Goal: Task Accomplishment & Management: Manage account settings

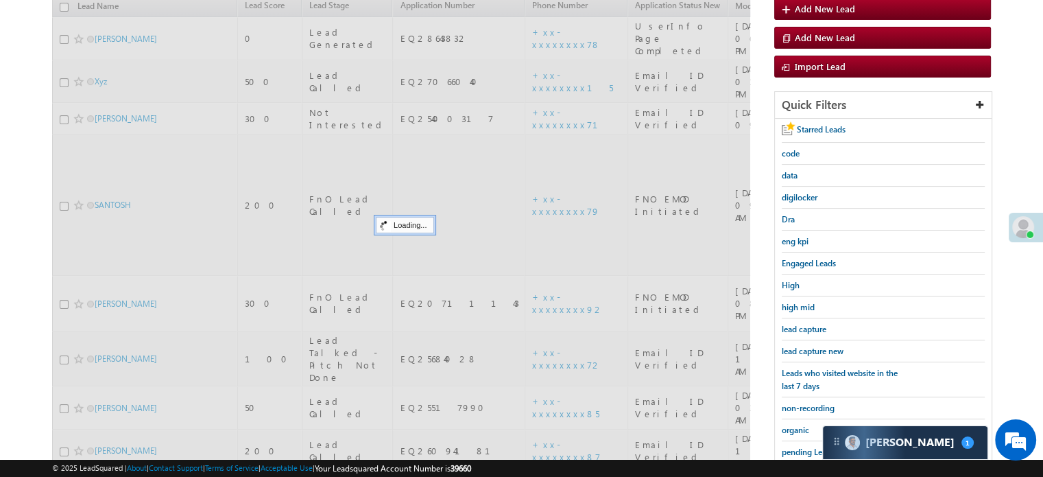
scroll to position [6803, 0]
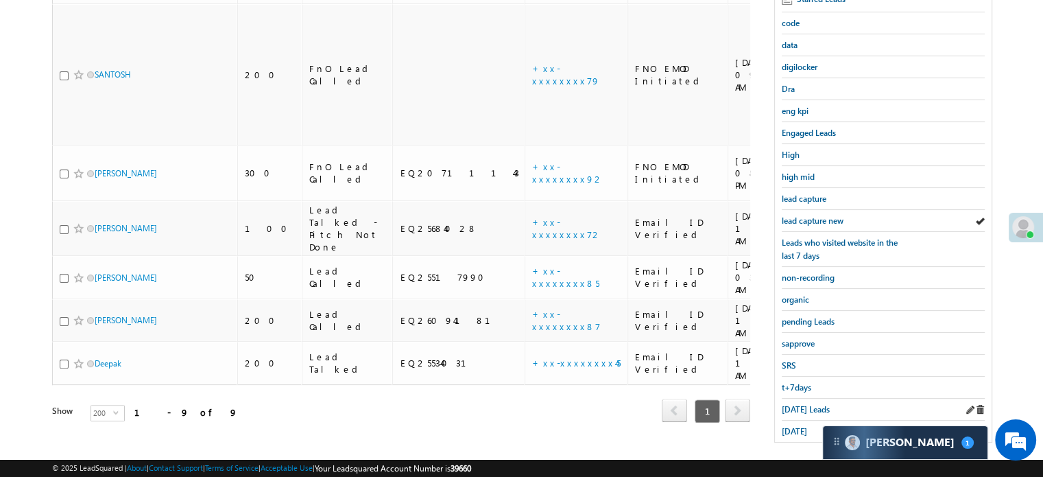
scroll to position [294, 0]
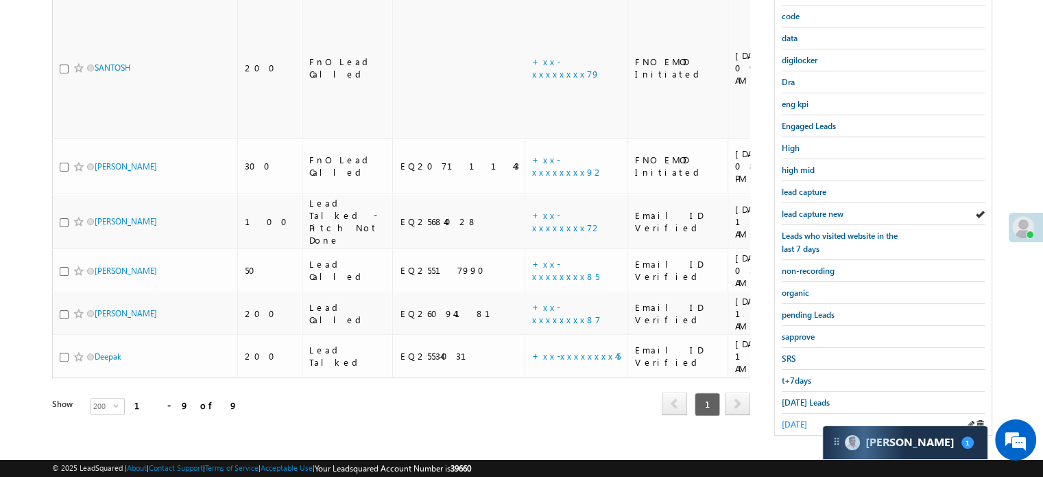
click at [804, 418] on link "yesterday" at bounding box center [794, 424] width 25 height 13
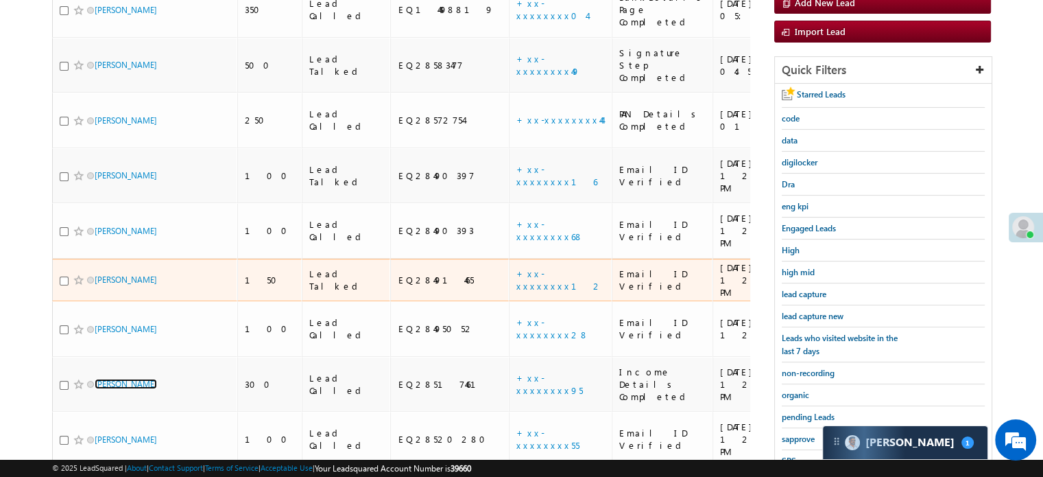
scroll to position [159, 0]
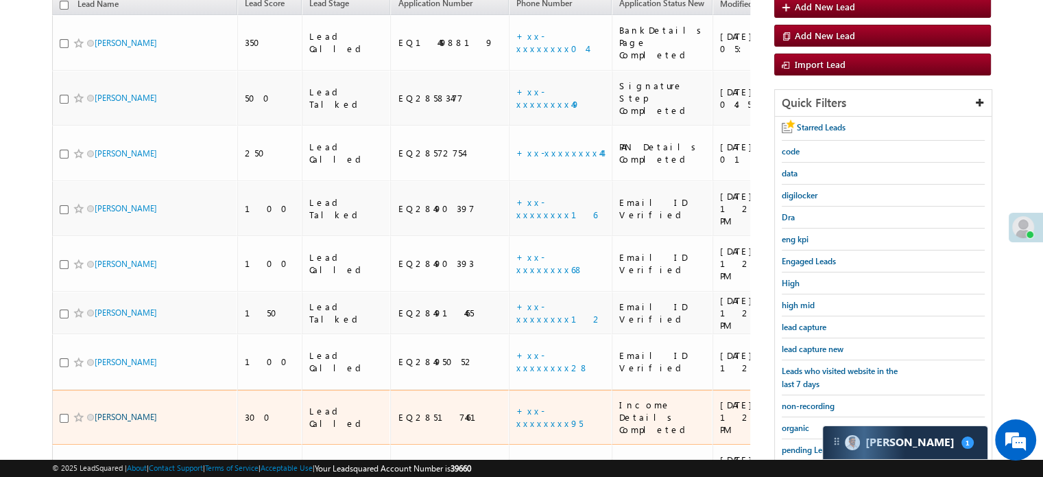
drag, startPoint x: 132, startPoint y: 246, endPoint x: 115, endPoint y: 312, distance: 68.6
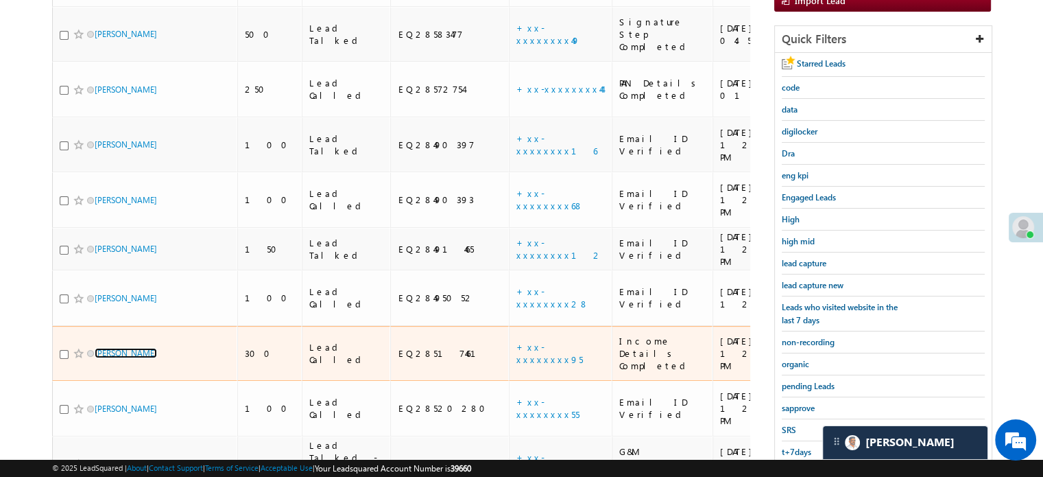
scroll to position [206, 0]
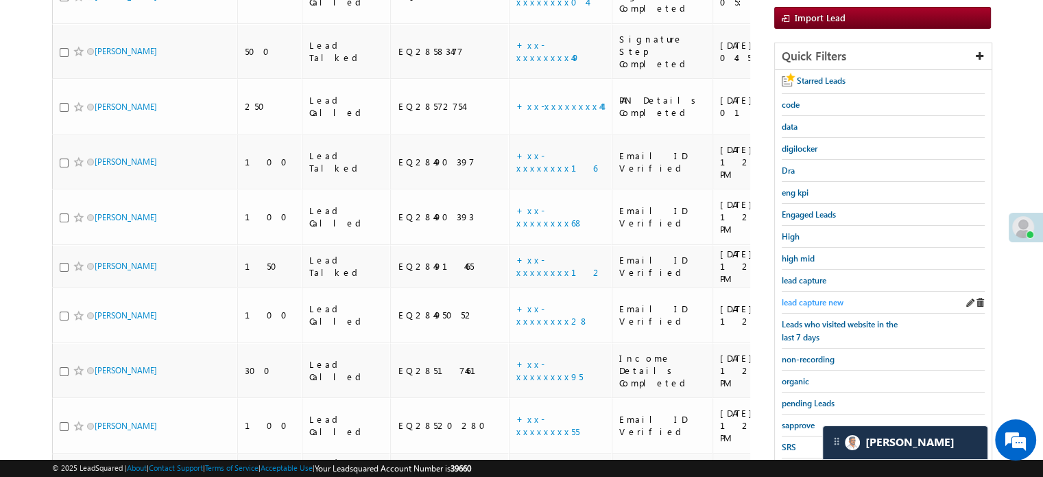
click at [807, 296] on link "lead capture new" at bounding box center [813, 302] width 62 height 13
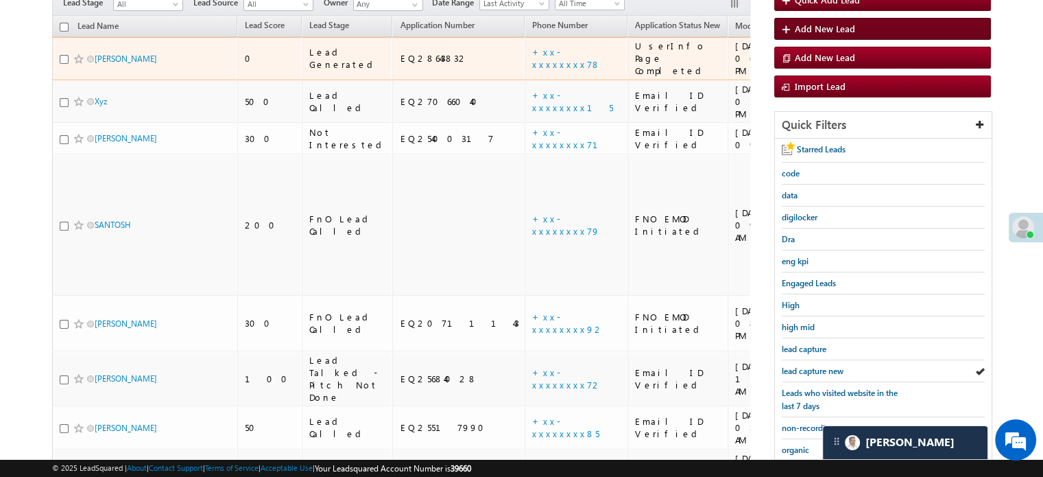
scroll to position [294, 0]
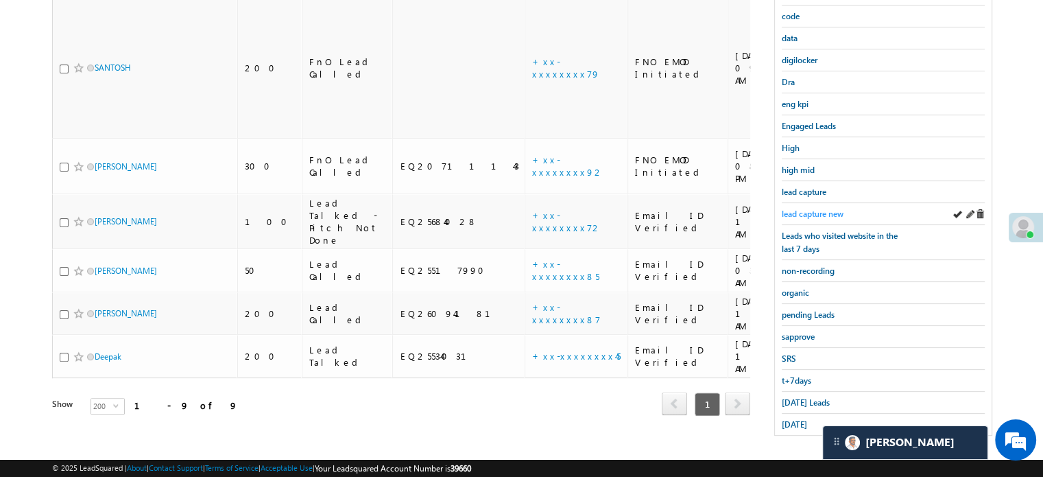
click at [788, 209] on span "lead capture new" at bounding box center [813, 214] width 62 height 10
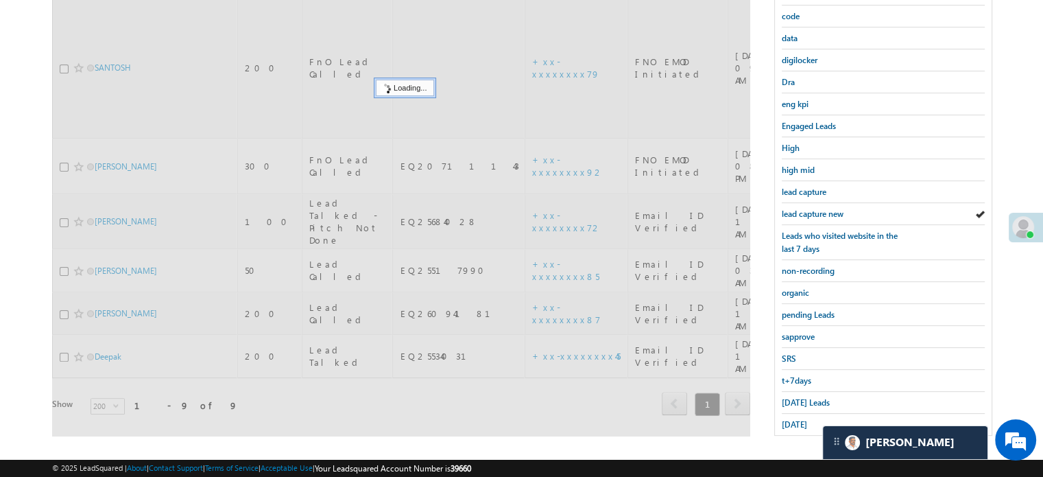
click at [788, 209] on span "lead capture new" at bounding box center [813, 214] width 62 height 10
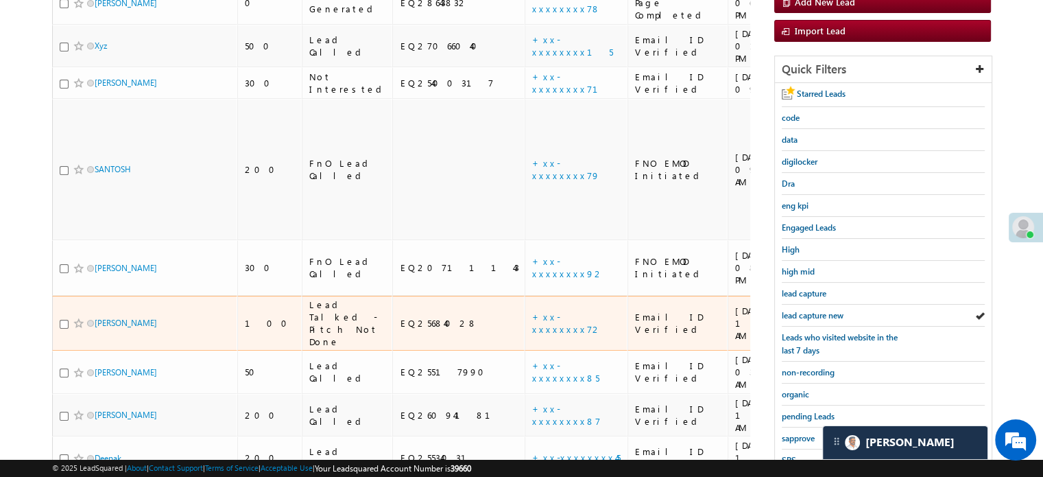
scroll to position [226, 0]
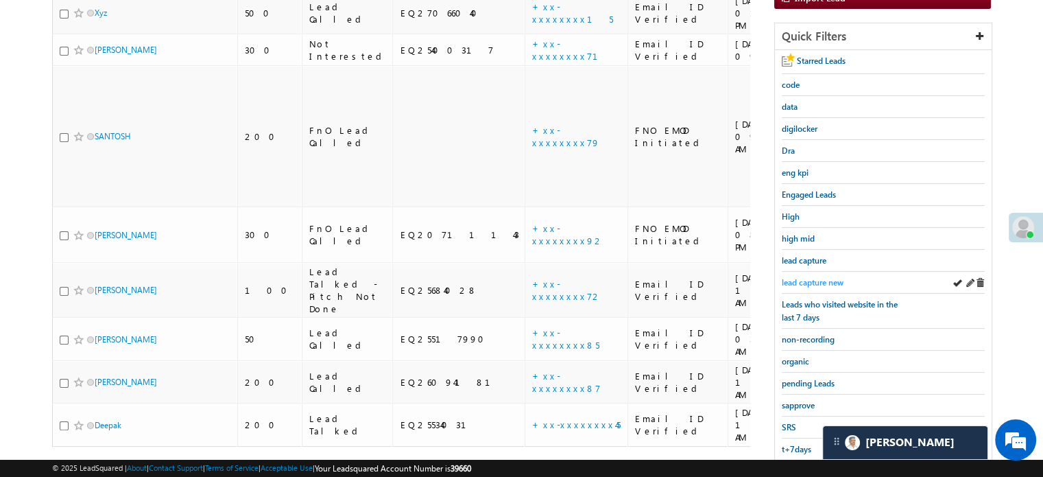
click at [796, 277] on span "lead capture new" at bounding box center [813, 282] width 62 height 10
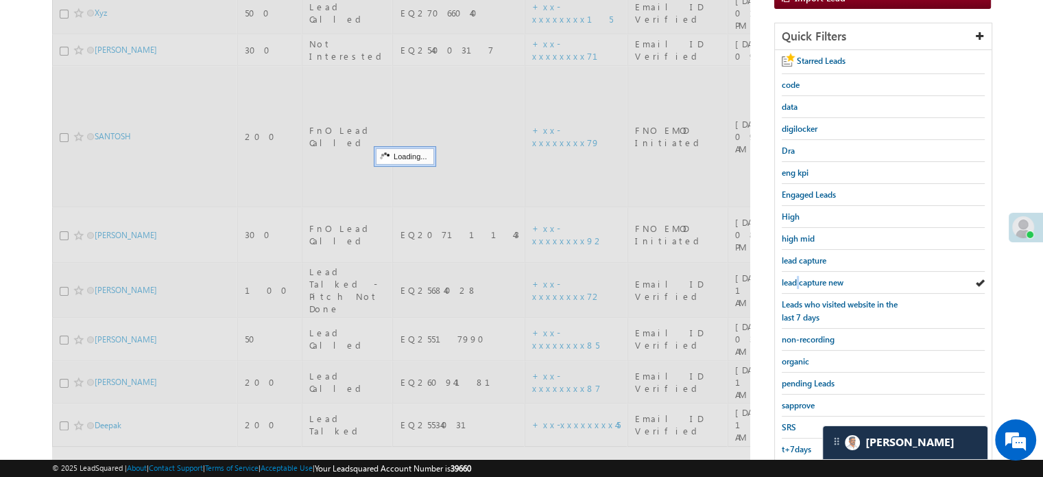
click at [796, 277] on span "lead capture new" at bounding box center [813, 282] width 62 height 10
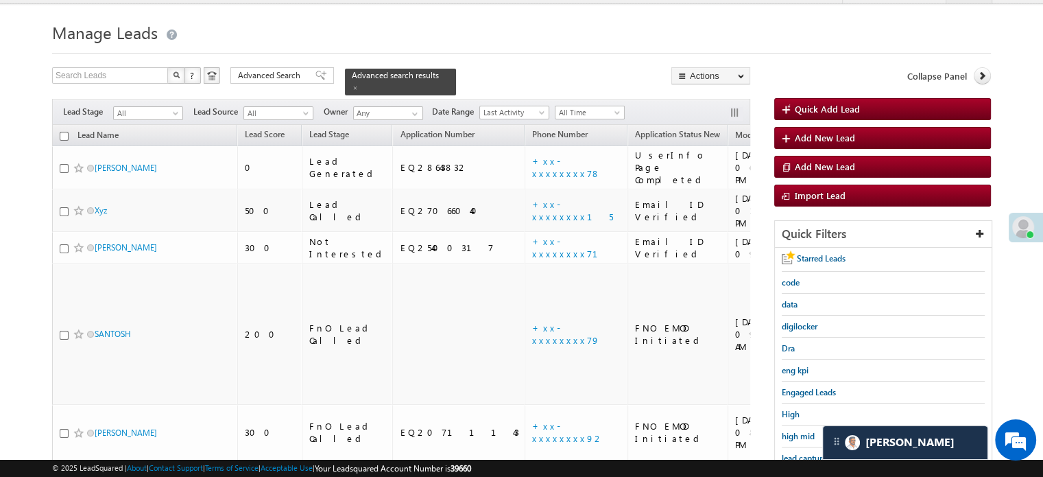
scroll to position [20, 0]
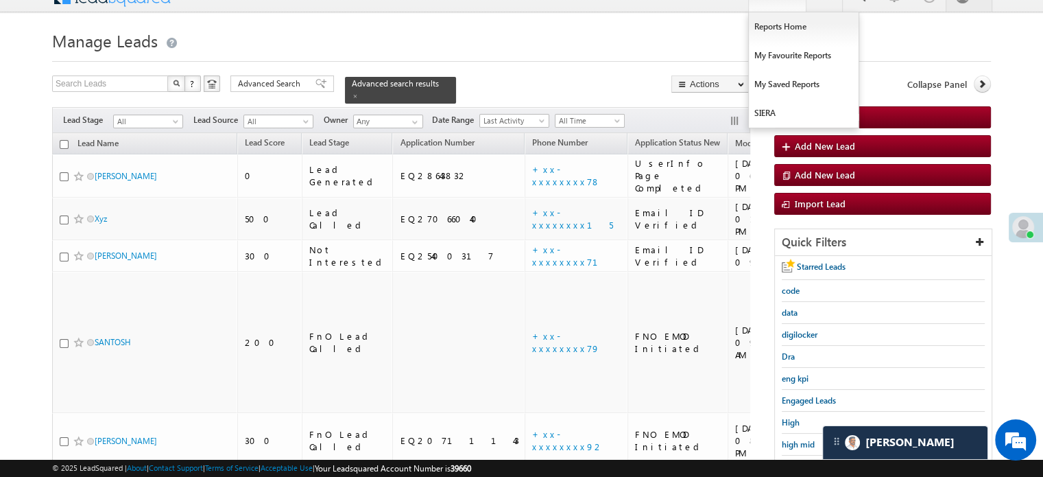
click at [816, 346] on div "Dra" at bounding box center [883, 357] width 203 height 22
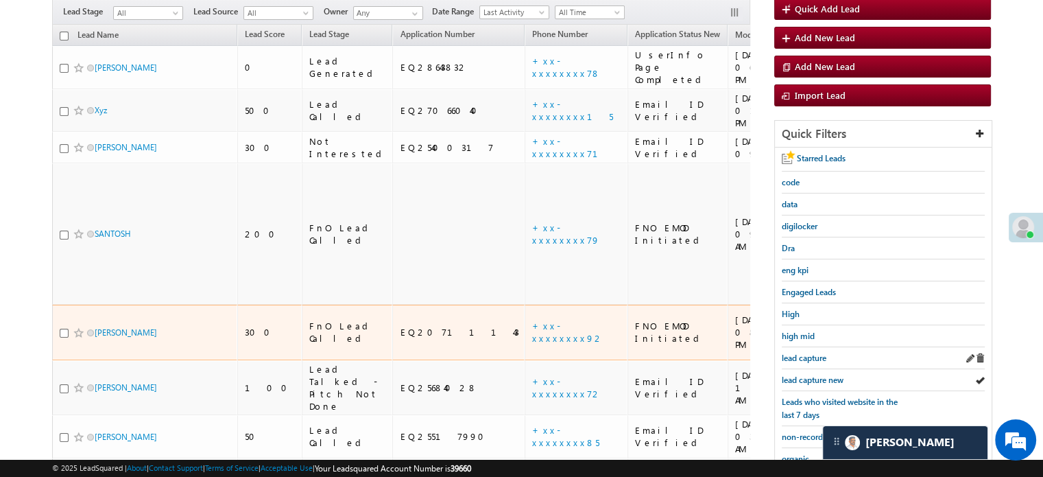
scroll to position [137, 0]
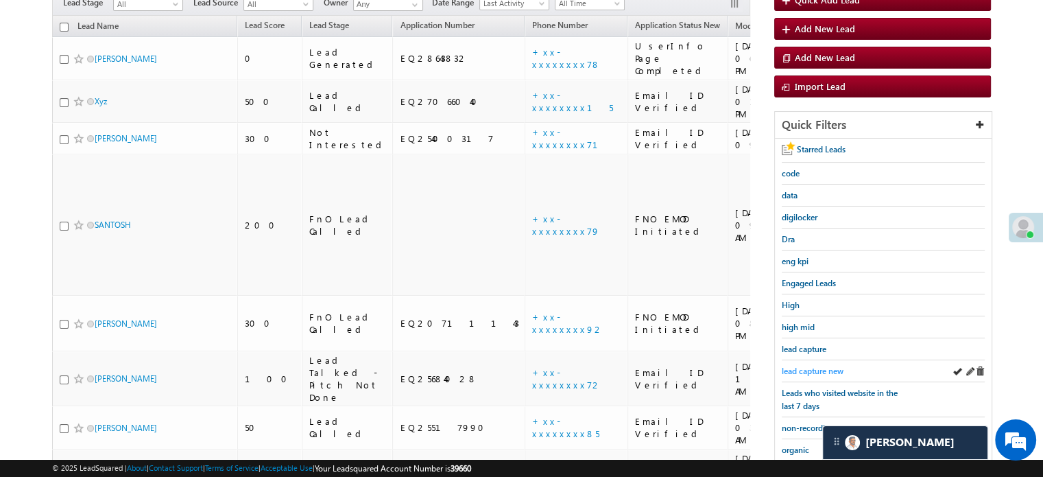
click at [820, 364] on link "lead capture new" at bounding box center [813, 370] width 62 height 13
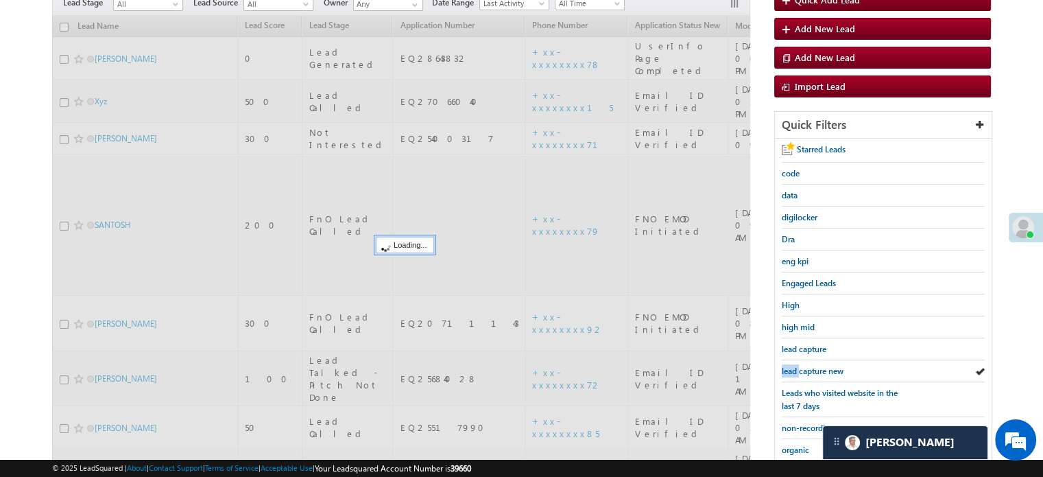
click at [820, 364] on link "lead capture new" at bounding box center [813, 370] width 62 height 13
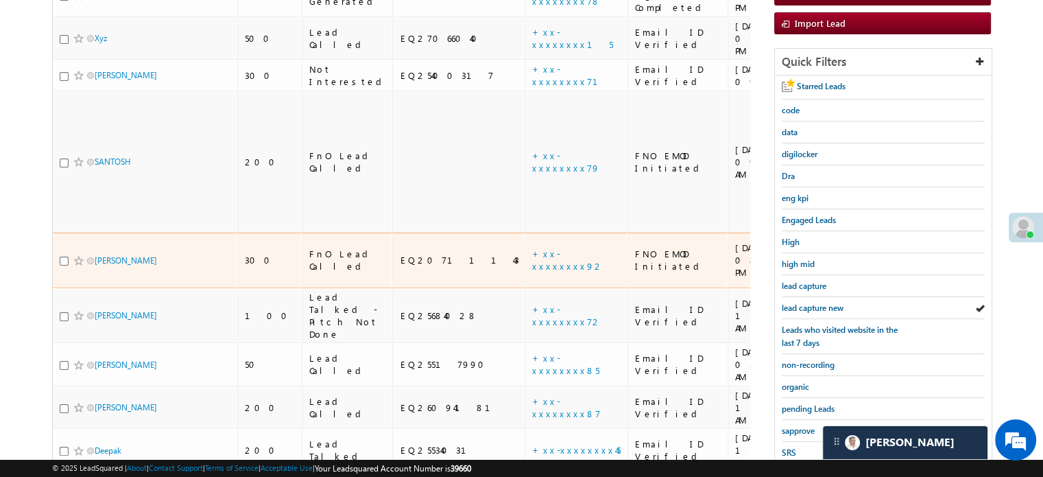
scroll to position [274, 0]
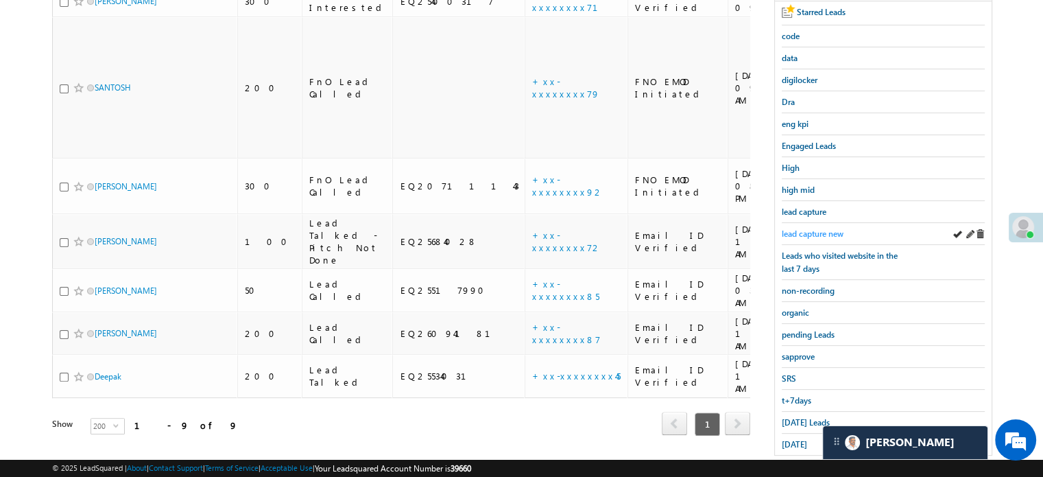
click at [816, 232] on span "lead capture new" at bounding box center [813, 233] width 62 height 10
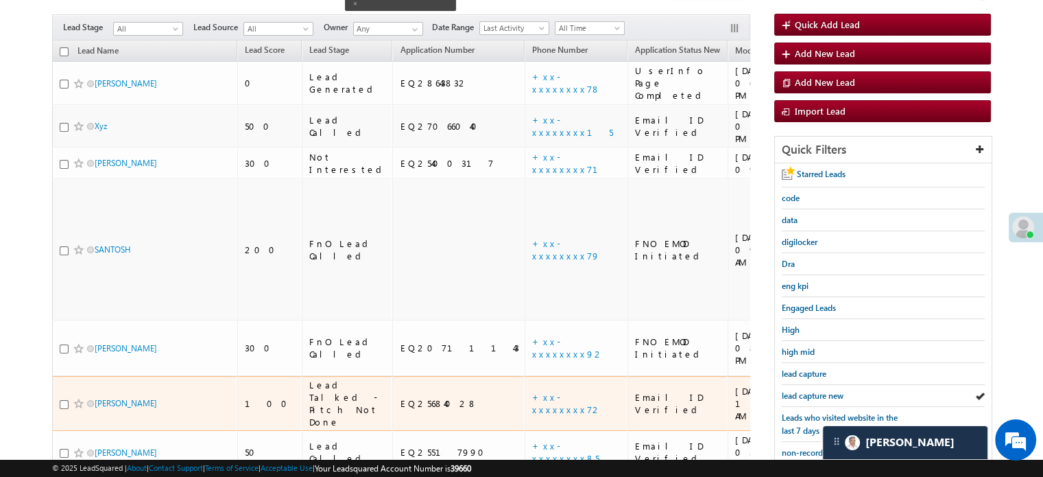
scroll to position [137, 0]
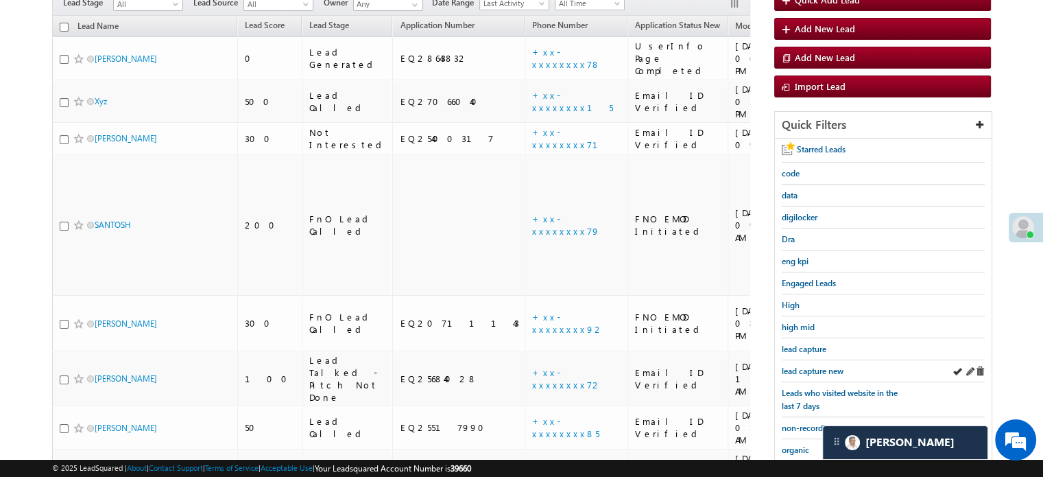
drag, startPoint x: 808, startPoint y: 359, endPoint x: 812, endPoint y: 374, distance: 15.0
click at [808, 360] on div "lead capture new" at bounding box center [883, 371] width 203 height 22
click at [812, 373] on div "lead capture new" at bounding box center [883, 371] width 203 height 22
click at [807, 368] on span "lead capture new" at bounding box center [813, 371] width 62 height 10
click at [808, 369] on span "lead capture new" at bounding box center [813, 371] width 62 height 10
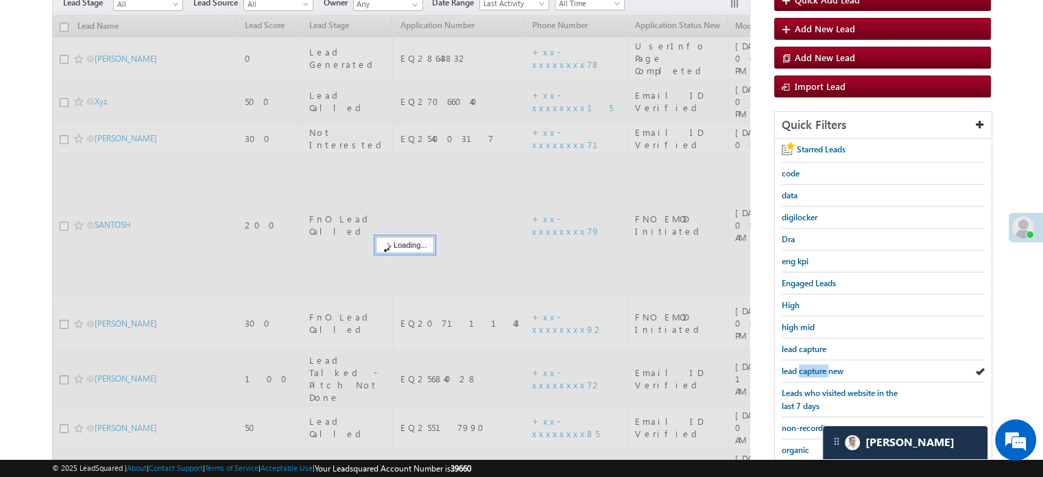
click at [808, 369] on span "lead capture new" at bounding box center [813, 371] width 62 height 10
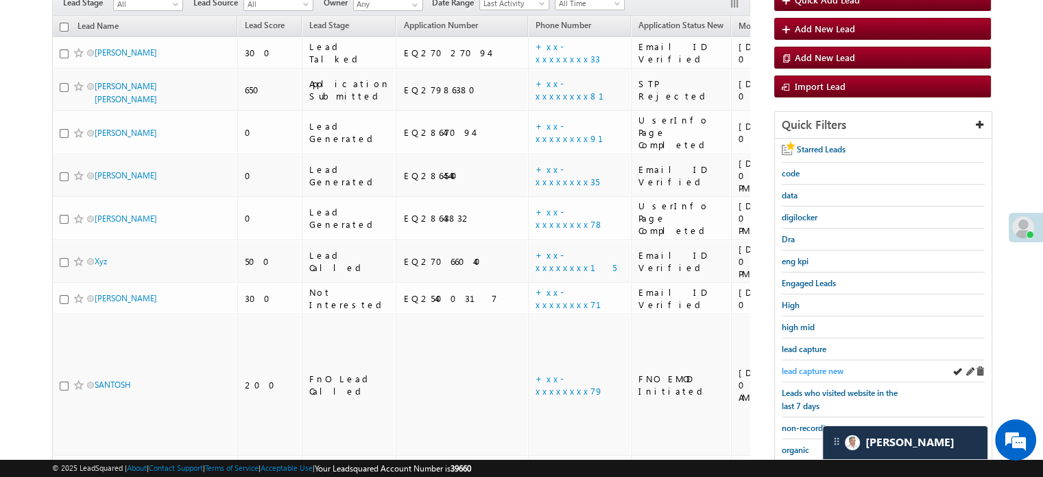
click at [797, 368] on span "lead capture new" at bounding box center [813, 371] width 62 height 10
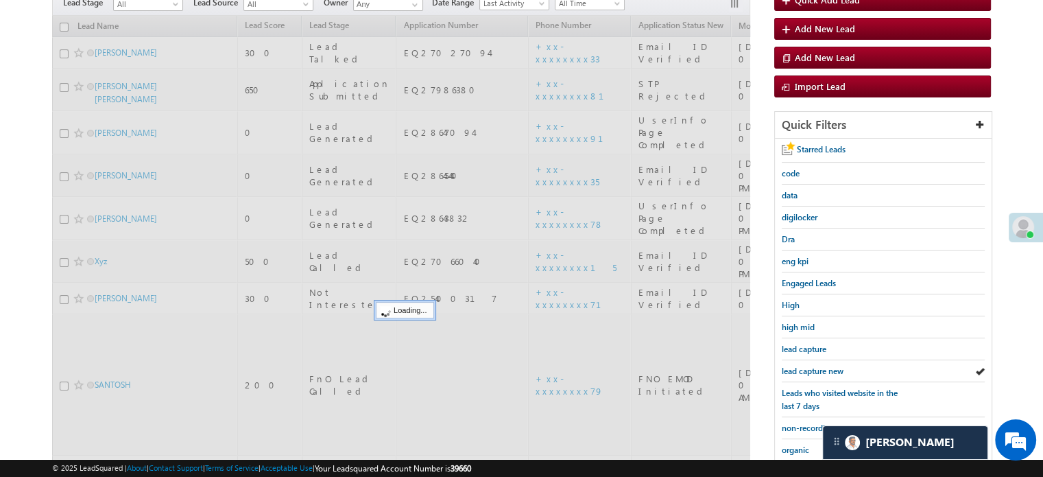
click at [797, 368] on span "lead capture new" at bounding box center [813, 371] width 62 height 10
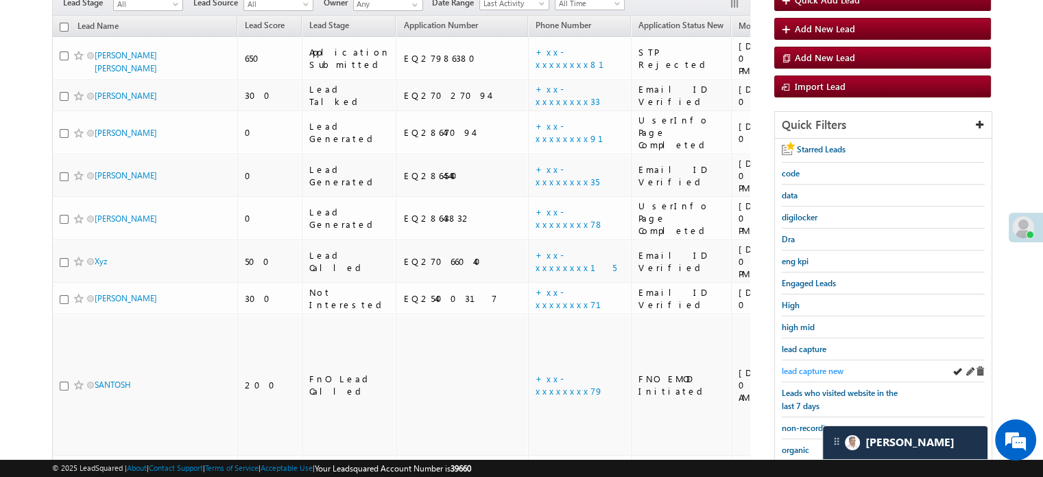
click at [820, 370] on span "lead capture new" at bounding box center [813, 371] width 62 height 10
click at [785, 366] on span "lead capture new" at bounding box center [813, 371] width 62 height 10
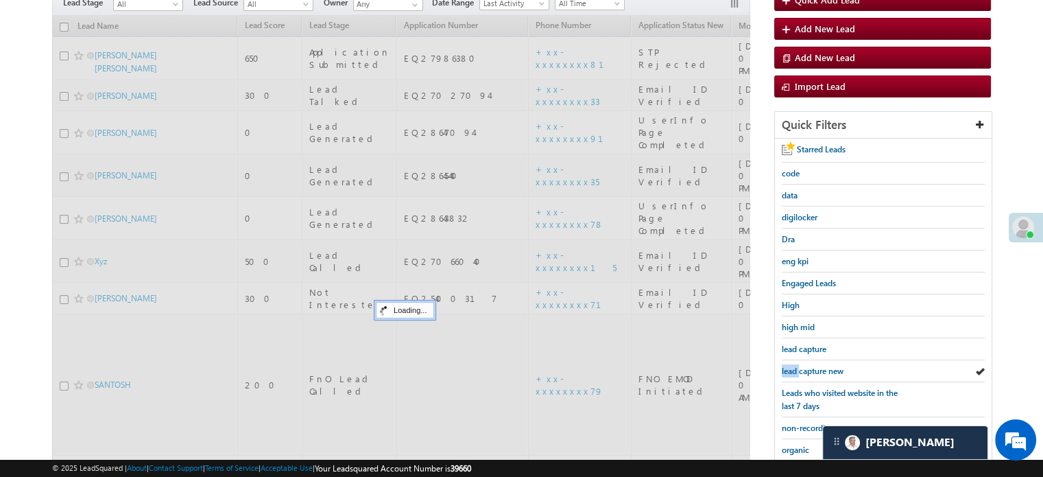
click at [785, 366] on span "lead capture new" at bounding box center [813, 371] width 62 height 10
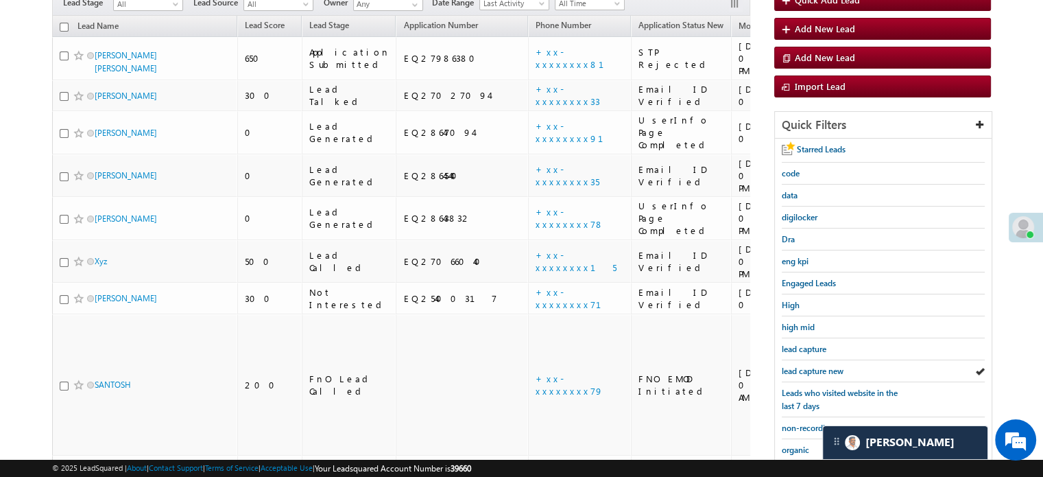
click at [785, 366] on span "lead capture new" at bounding box center [813, 371] width 62 height 10
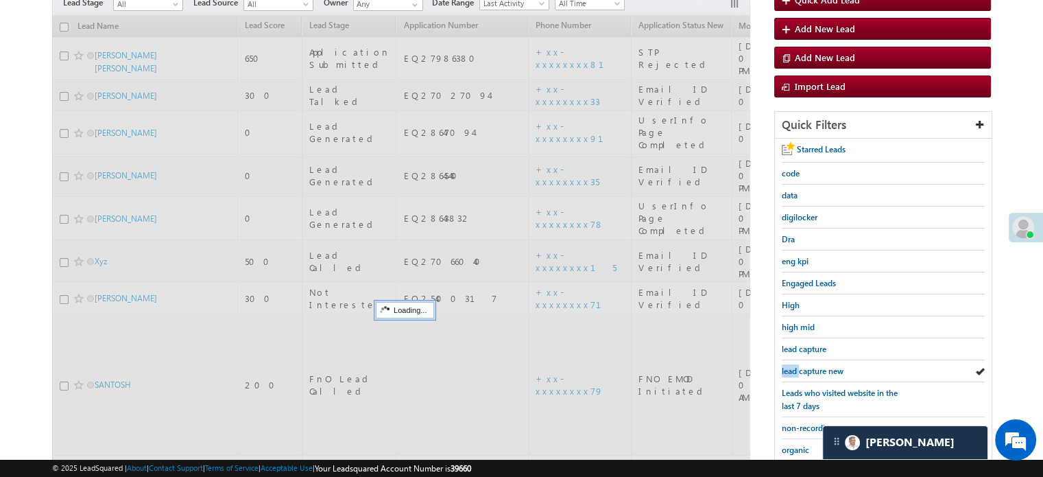
click at [785, 366] on span "lead capture new" at bounding box center [813, 371] width 62 height 10
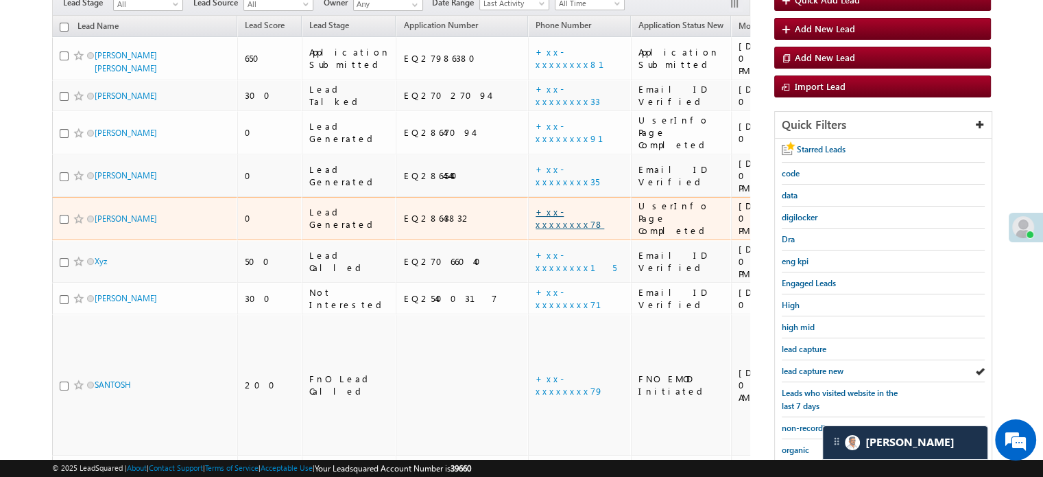
click at [536, 206] on link "+xx-xxxxxxxx78" at bounding box center [570, 218] width 69 height 24
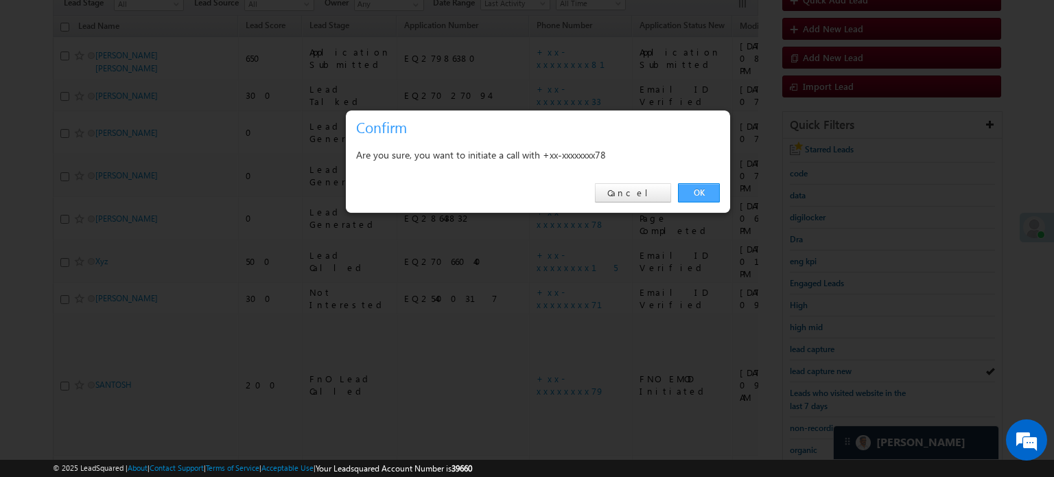
click at [711, 191] on link "OK" at bounding box center [699, 192] width 42 height 19
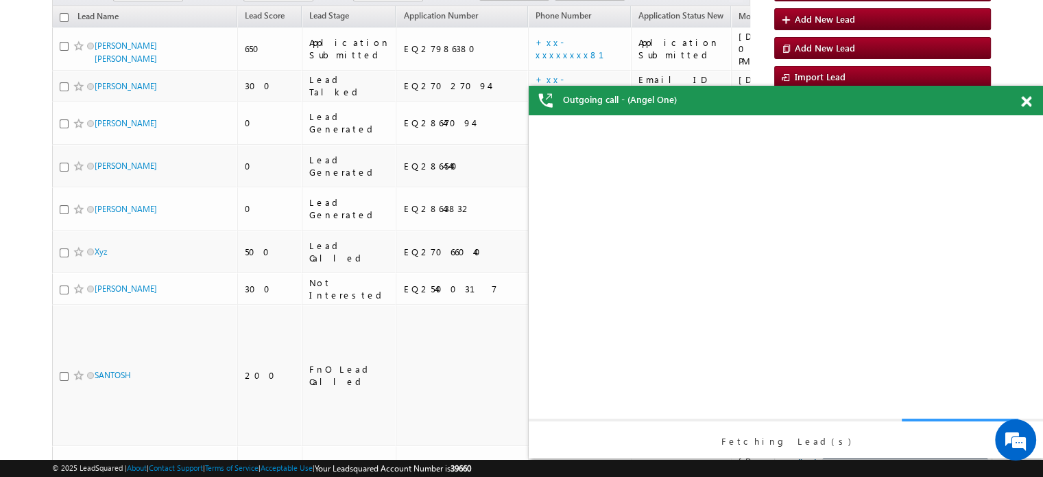
scroll to position [0, 0]
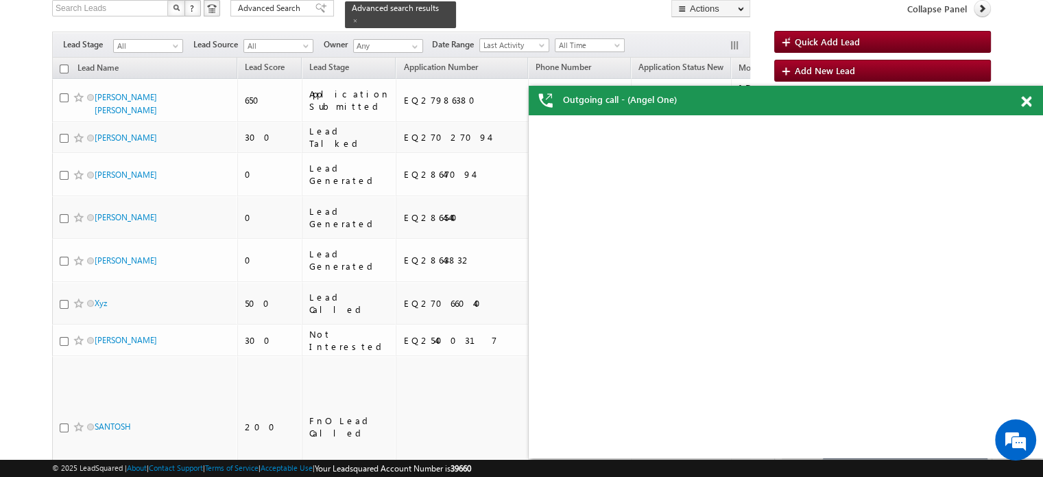
click at [1024, 102] on span at bounding box center [1026, 102] width 10 height 12
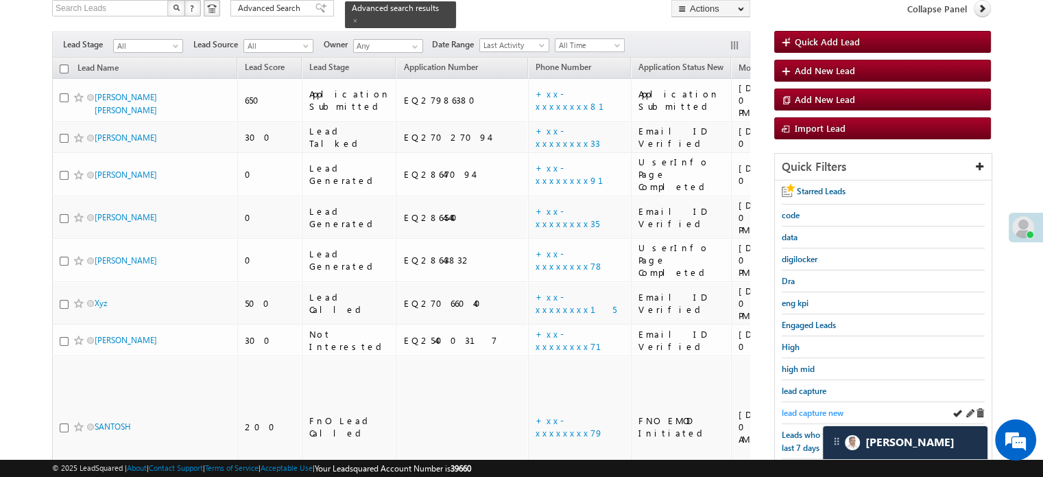
click at [813, 410] on span "lead capture new" at bounding box center [813, 413] width 62 height 10
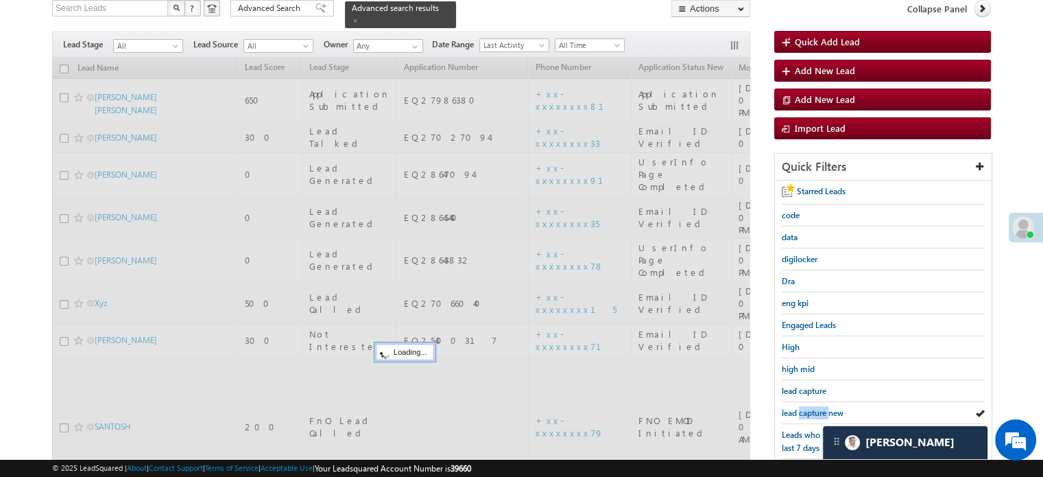
click at [813, 410] on span "lead capture new" at bounding box center [813, 413] width 62 height 10
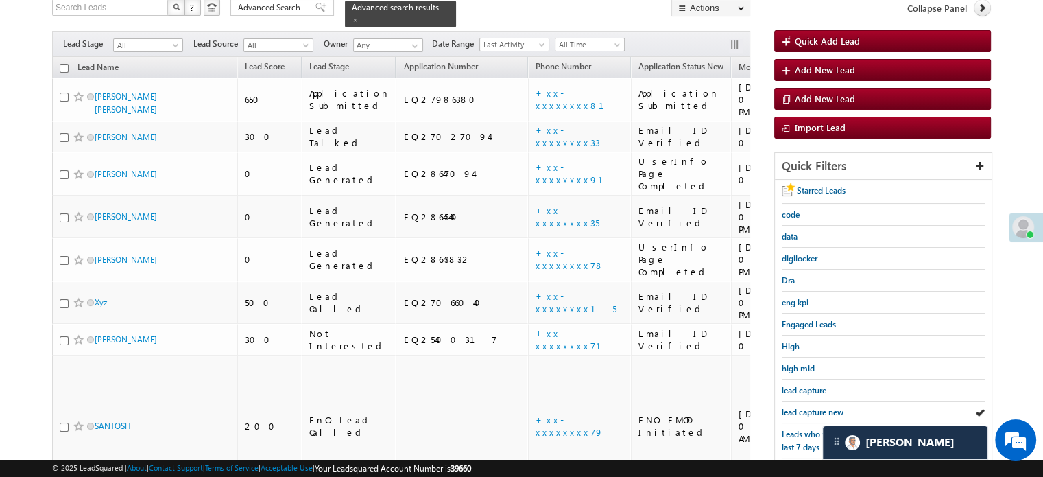
click at [813, 410] on span "lead capture new" at bounding box center [813, 412] width 62 height 10
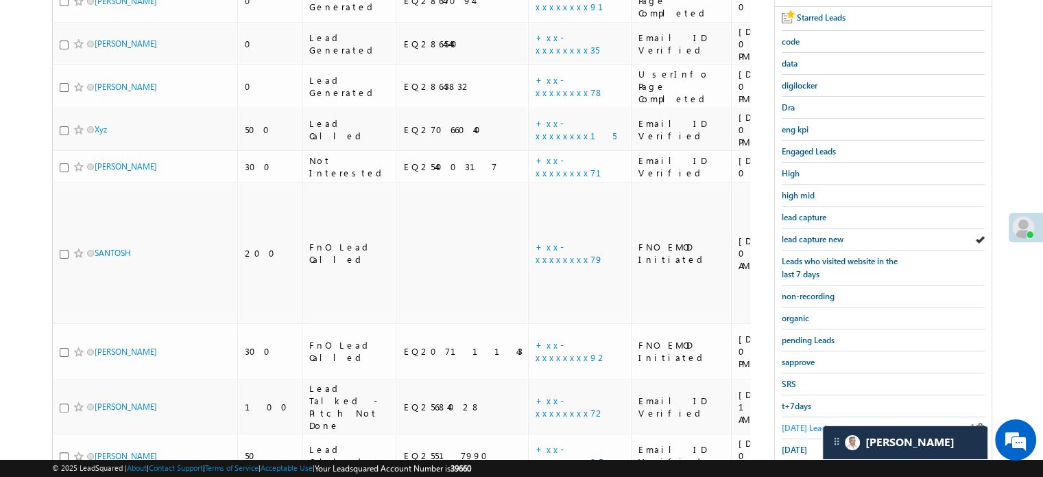
scroll to position [302, 0]
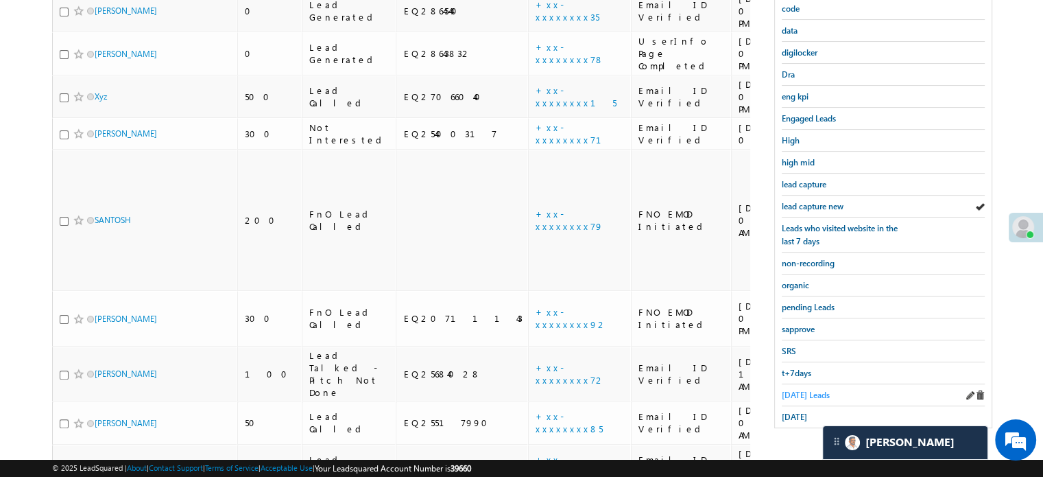
click at [804, 390] on span "[DATE] Leads" at bounding box center [806, 395] width 48 height 10
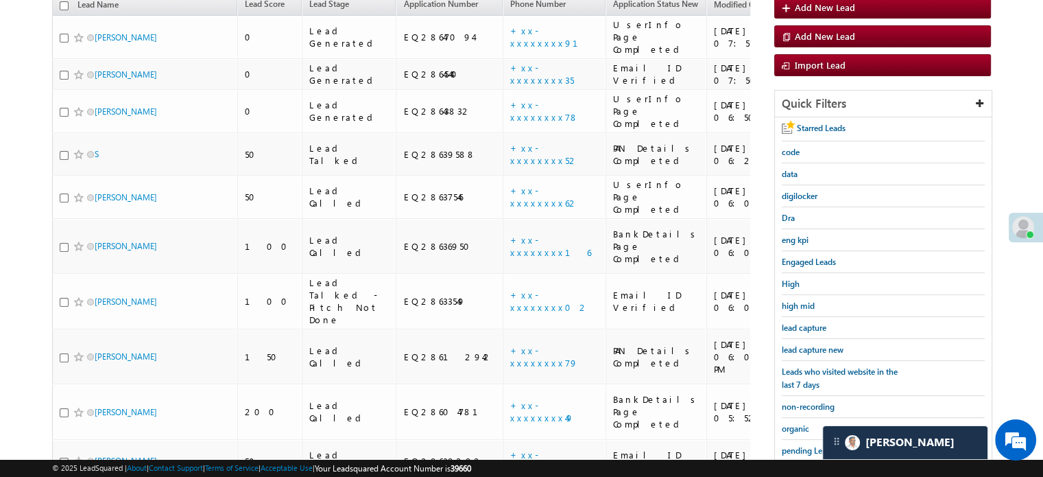
scroll to position [233, 0]
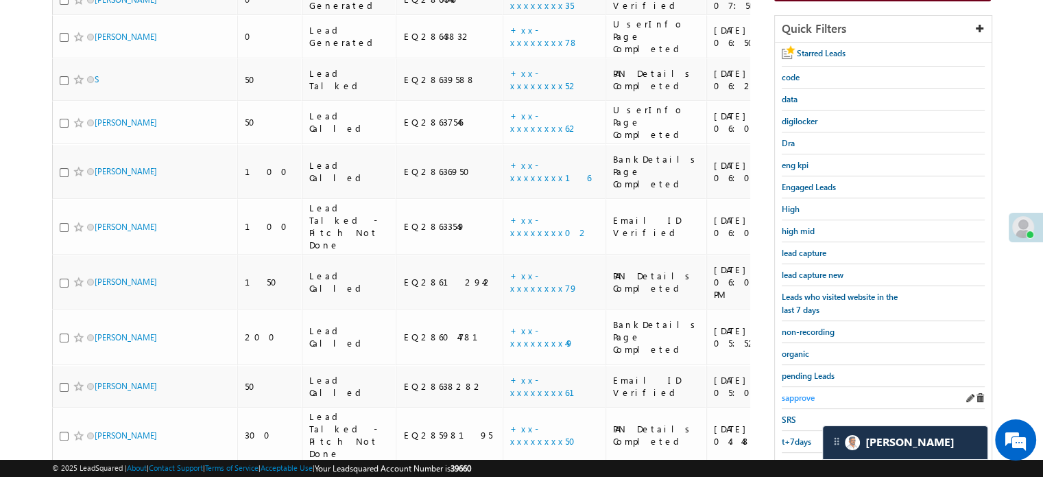
click at [796, 394] on span "sapprove" at bounding box center [798, 397] width 33 height 10
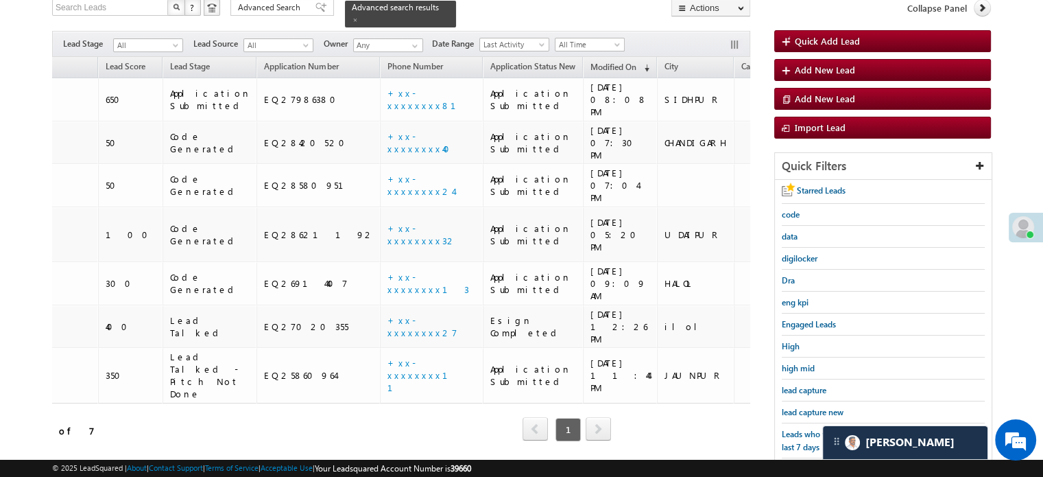
scroll to position [0, 0]
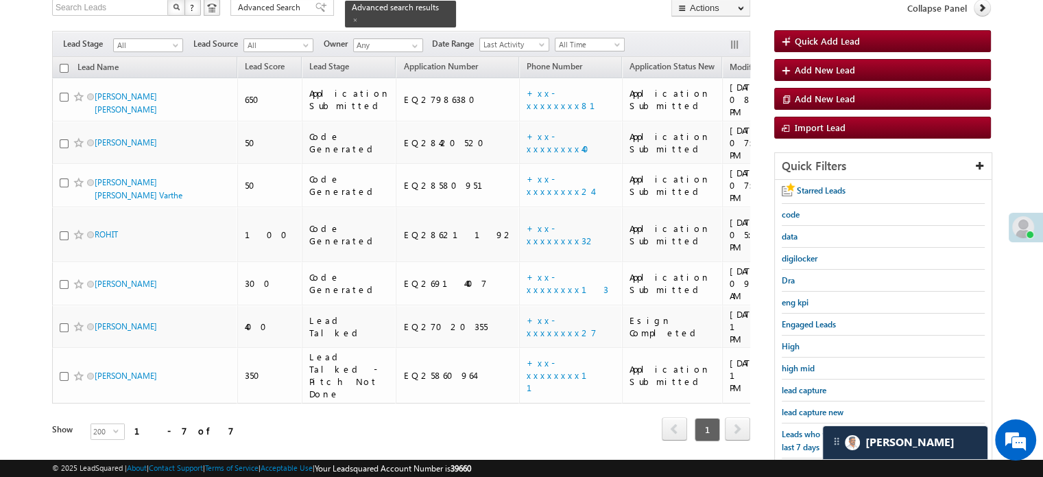
click at [497, 425] on div "Search Leads X ? 7 results found Advanced Search Advanced Search Advanced searc…" at bounding box center [521, 323] width 939 height 648
click at [806, 411] on span "lead capture new" at bounding box center [813, 412] width 62 height 10
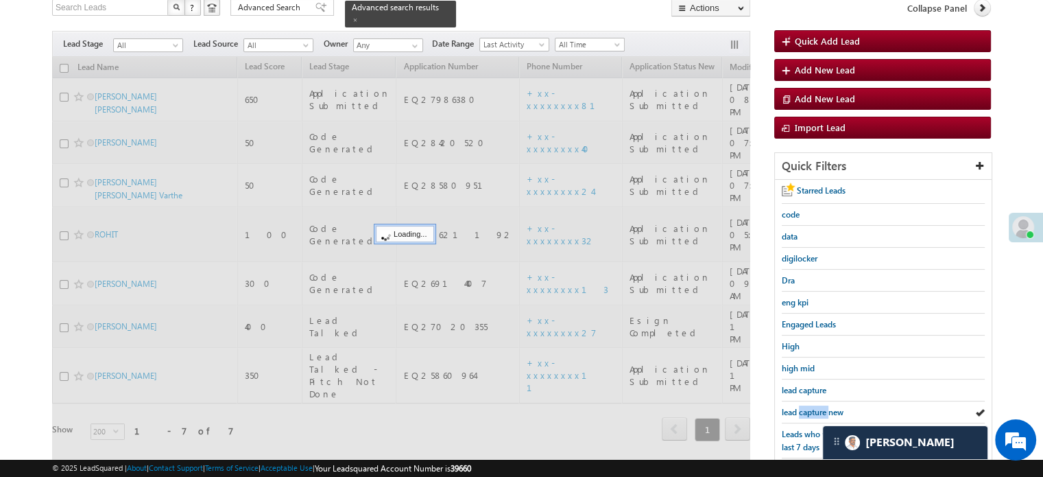
click at [806, 411] on span "lead capture new" at bounding box center [813, 412] width 62 height 10
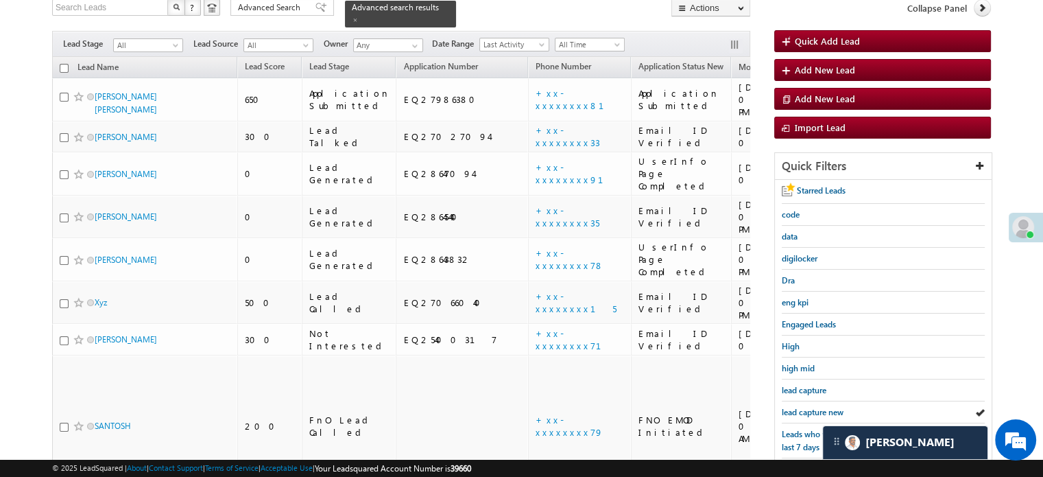
click at [806, 411] on span "lead capture new" at bounding box center [813, 412] width 62 height 10
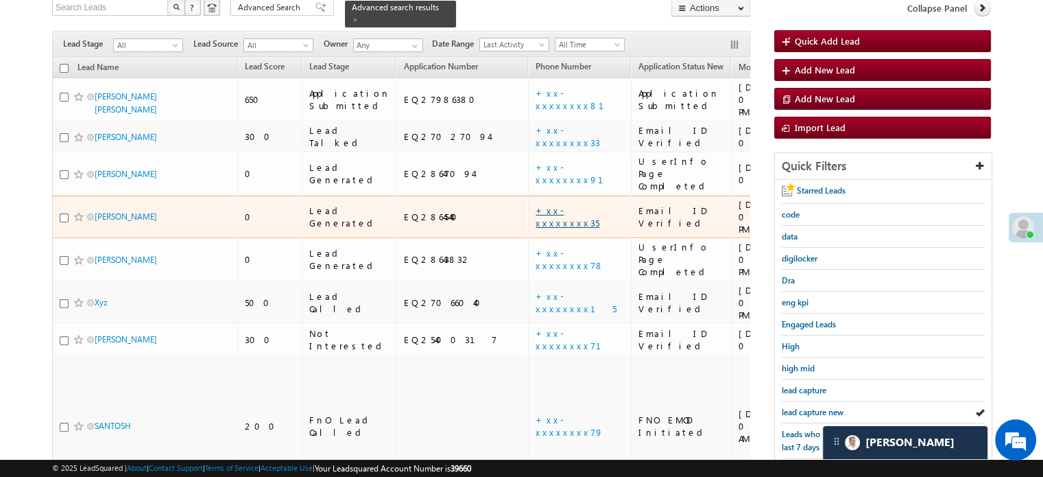
click at [536, 204] on link "+xx-xxxxxxxx35" at bounding box center [568, 216] width 64 height 24
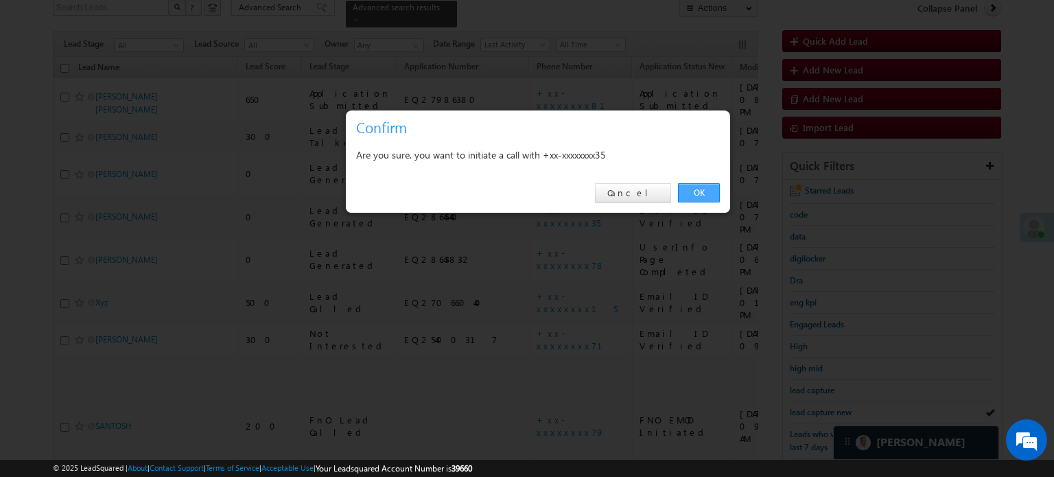
click at [697, 189] on link "OK" at bounding box center [699, 192] width 42 height 19
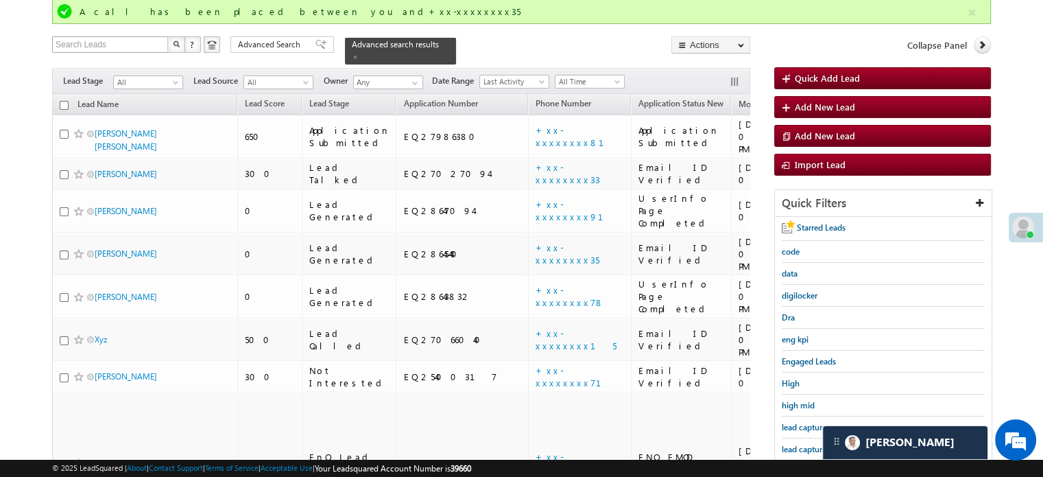
scroll to position [132, 0]
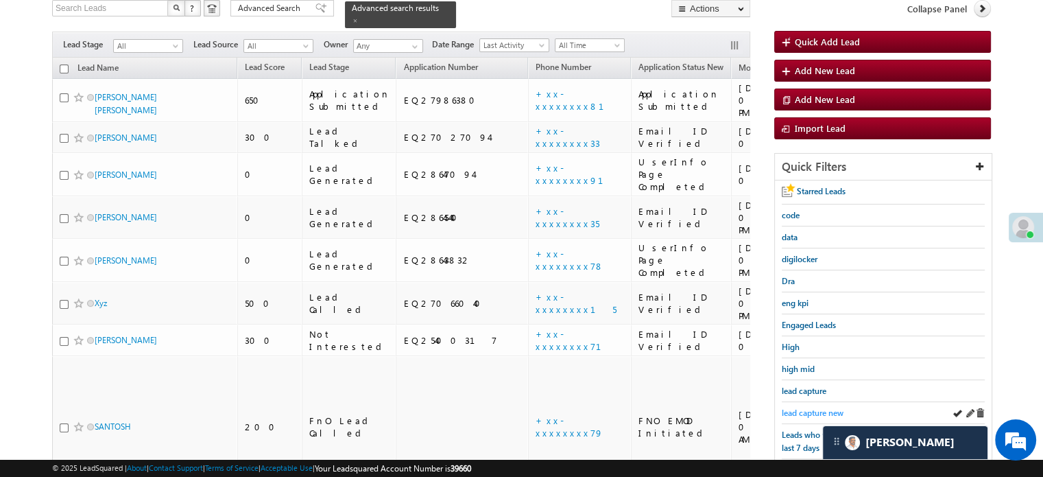
click at [814, 408] on span "lead capture new" at bounding box center [813, 413] width 62 height 10
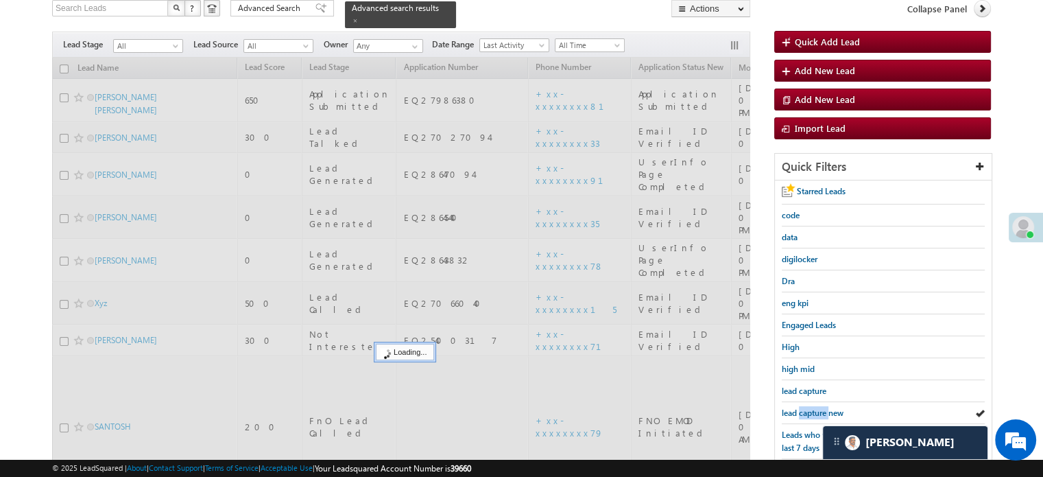
click at [814, 408] on span "lead capture new" at bounding box center [813, 413] width 62 height 10
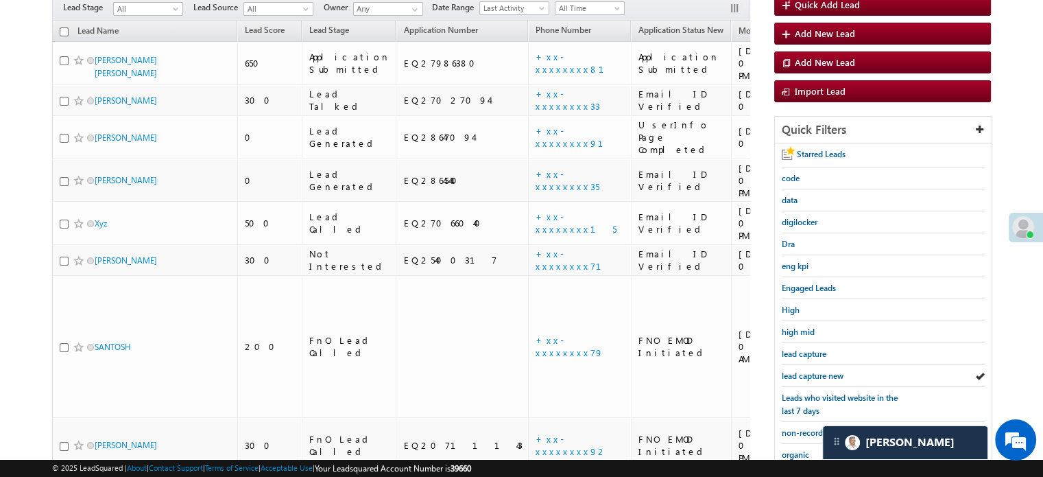
scroll to position [96, 0]
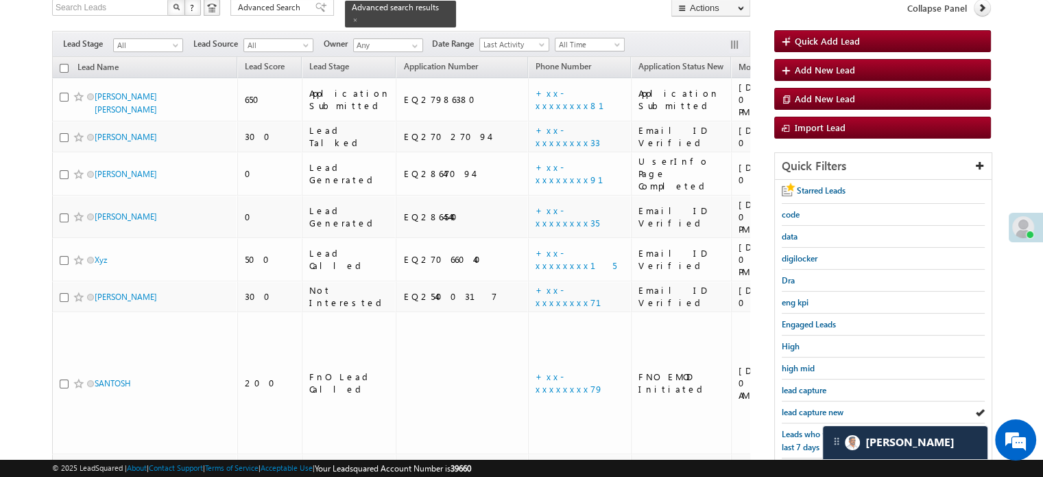
click at [814, 407] on span "lead capture new" at bounding box center [813, 412] width 62 height 10
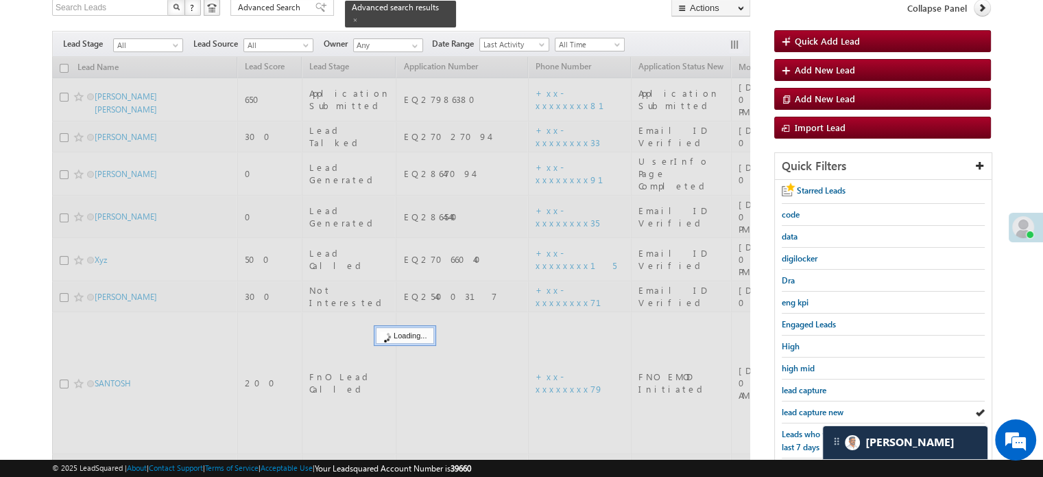
click at [814, 407] on span "lead capture new" at bounding box center [813, 412] width 62 height 10
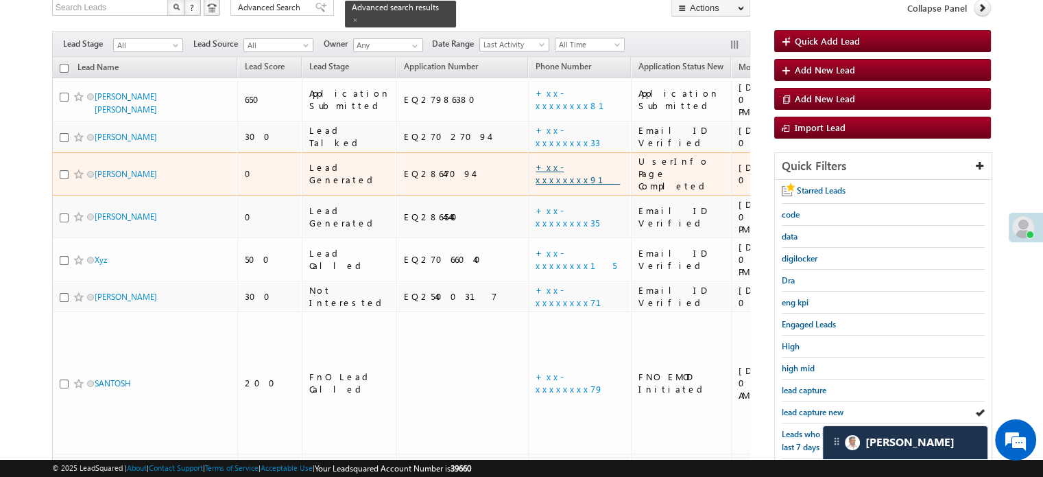
click at [536, 161] on link "+xx-xxxxxxxx91" at bounding box center [578, 173] width 84 height 24
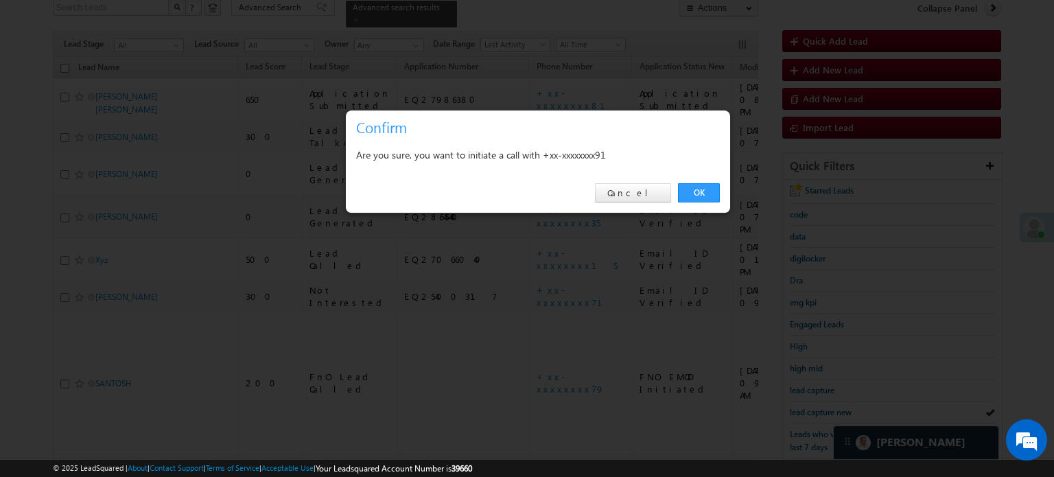
click at [705, 181] on div "OK Cancel" at bounding box center [538, 193] width 384 height 39
click at [705, 184] on link "OK" at bounding box center [699, 192] width 42 height 19
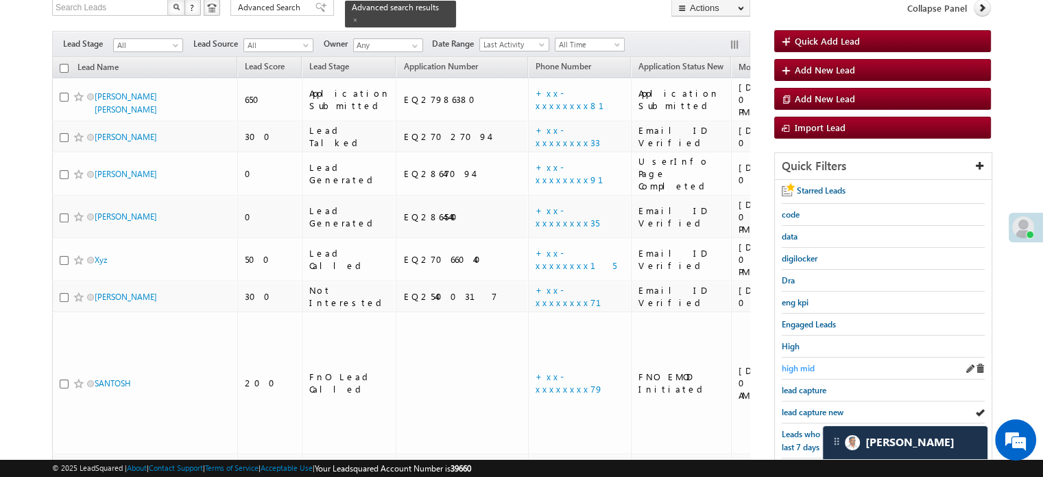
click at [803, 364] on span "high mid" at bounding box center [798, 368] width 33 height 10
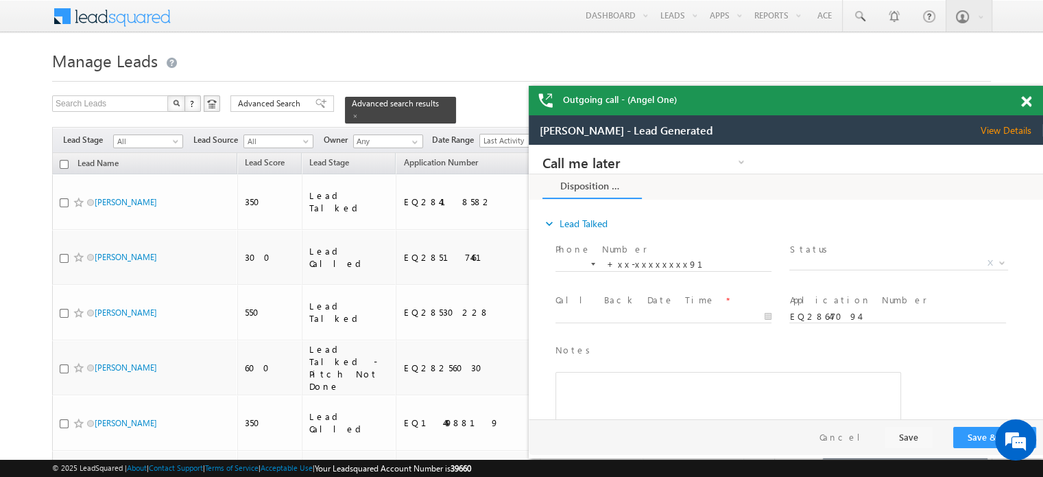
scroll to position [0, 0]
click at [1029, 104] on span at bounding box center [1026, 102] width 10 height 12
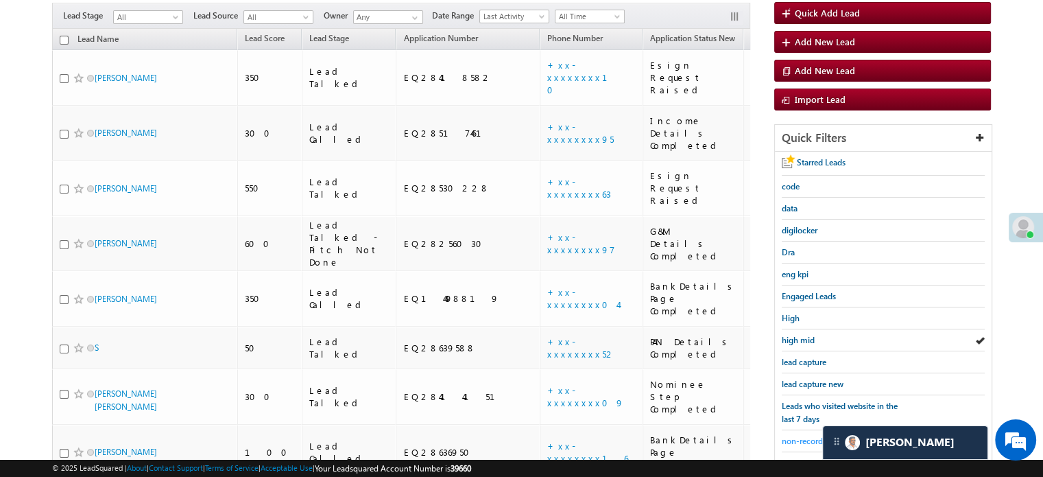
scroll to position [206, 0]
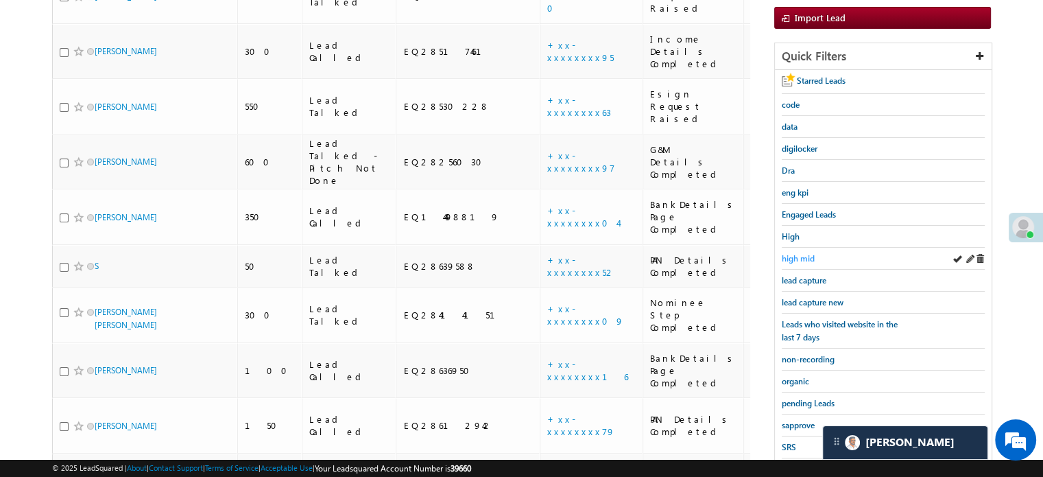
click at [808, 253] on span "high mid" at bounding box center [798, 258] width 33 height 10
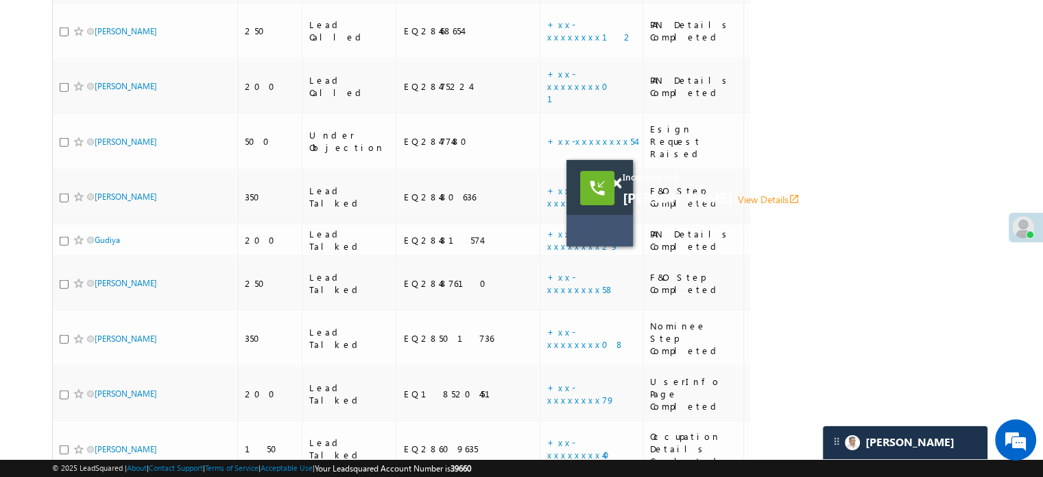
scroll to position [3705, 0]
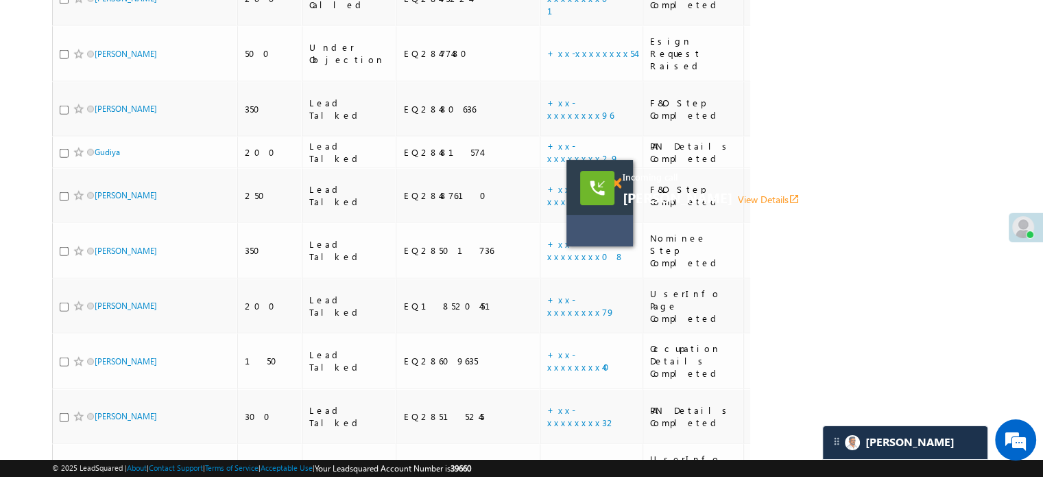
click at [616, 187] on span at bounding box center [616, 184] width 10 height 12
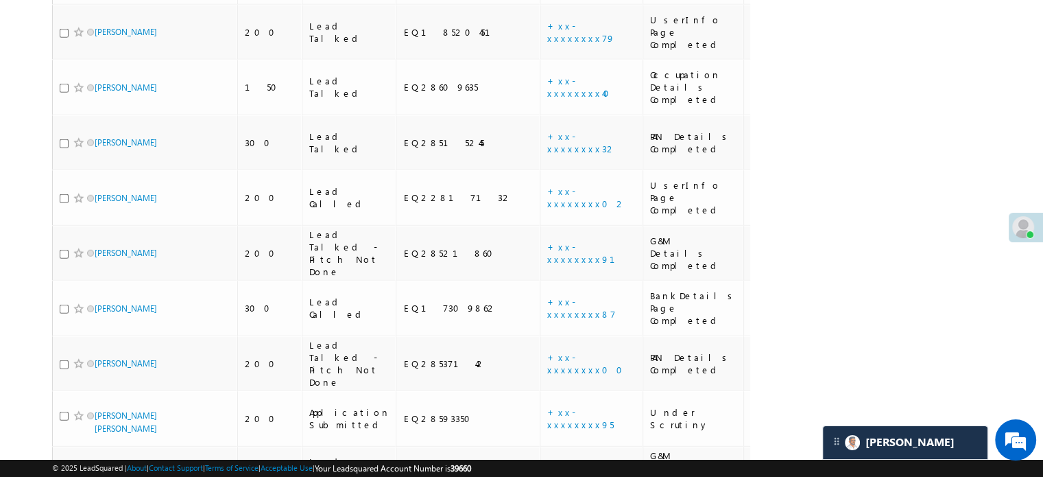
scroll to position [4064, 0]
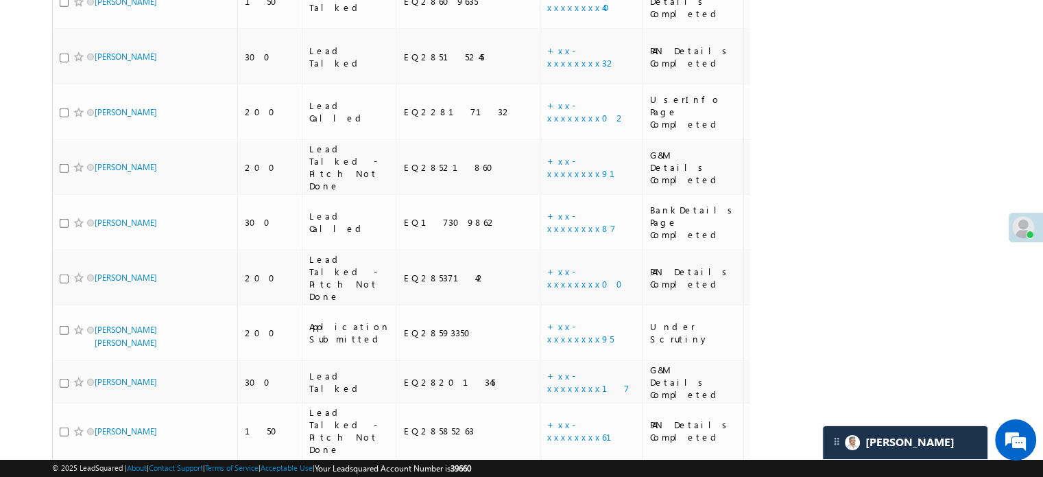
drag, startPoint x: 120, startPoint y: 342, endPoint x: 233, endPoint y: 379, distance: 118.7
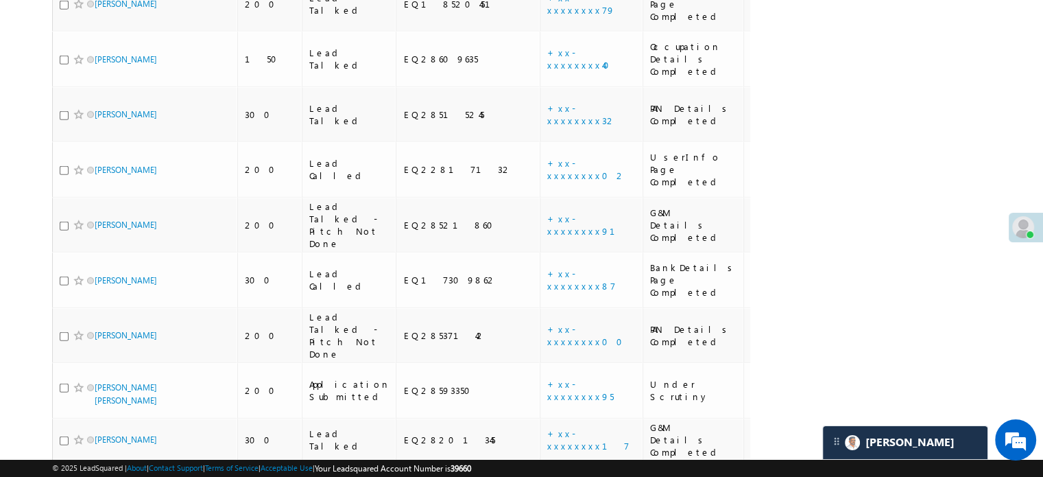
scroll to position [3927, 0]
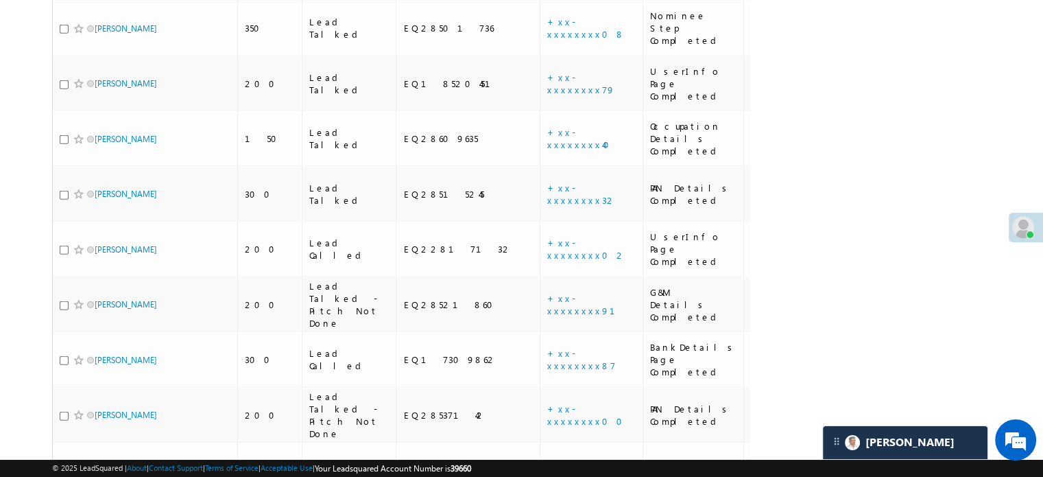
drag, startPoint x: 110, startPoint y: 297, endPoint x: 0, endPoint y: 304, distance: 110.0
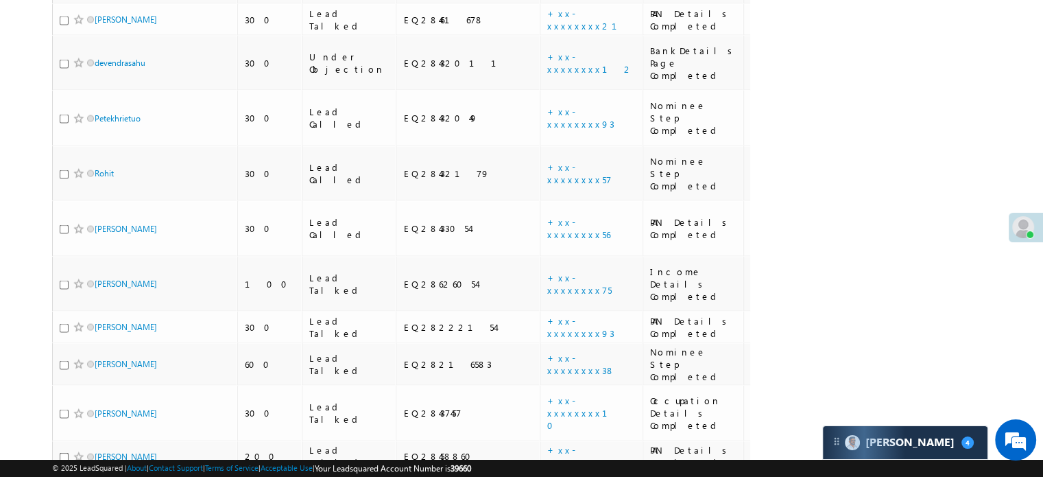
scroll to position [2761, 0]
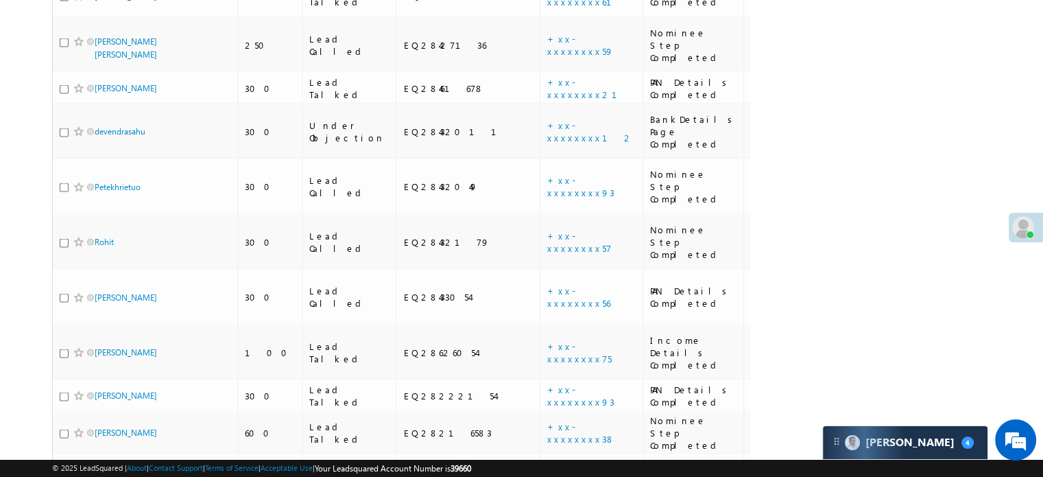
drag, startPoint x: 121, startPoint y: 152, endPoint x: 14, endPoint y: 172, distance: 108.9
click at [14, 172] on body "Menu Priya Rathore priya .rath ore@a ngelb rokin g.com" at bounding box center [521, 26] width 1043 height 5574
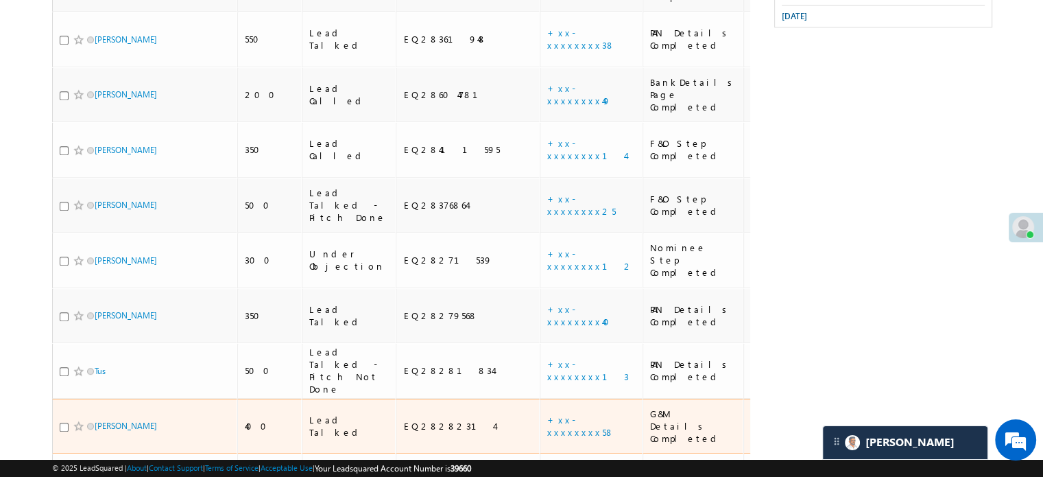
scroll to position [359, 0]
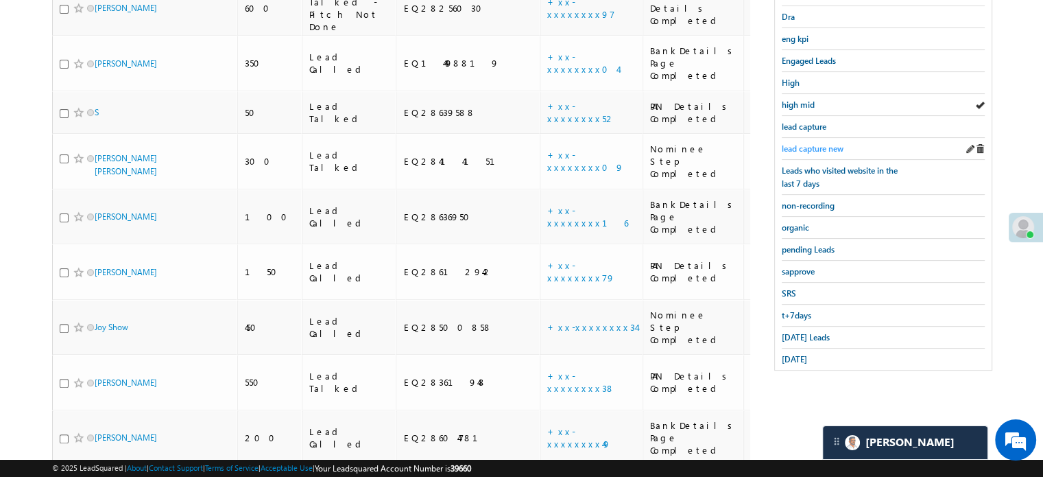
click at [789, 150] on link "lead capture new" at bounding box center [813, 148] width 62 height 13
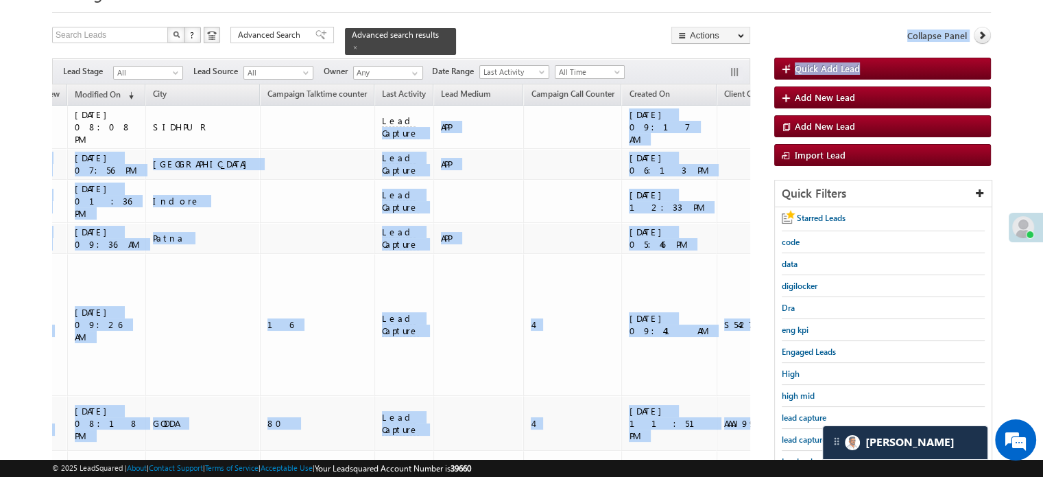
scroll to position [0, 911]
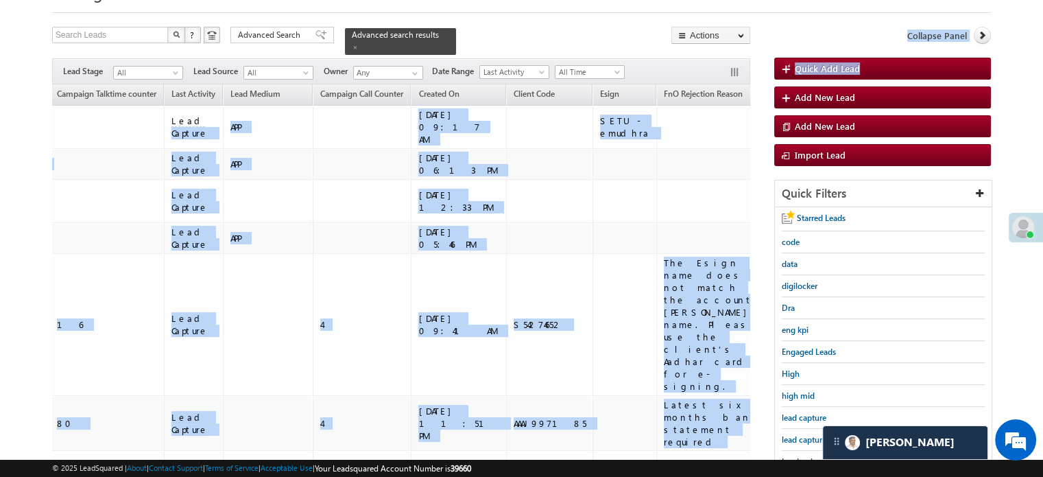
drag, startPoint x: 550, startPoint y: 115, endPoint x: 766, endPoint y: 101, distance: 215.8
click at [766, 101] on div "Search Leads X ? 10 results found Advanced Search Advanced Search Advanced sear…" at bounding box center [521, 369] width 939 height 684
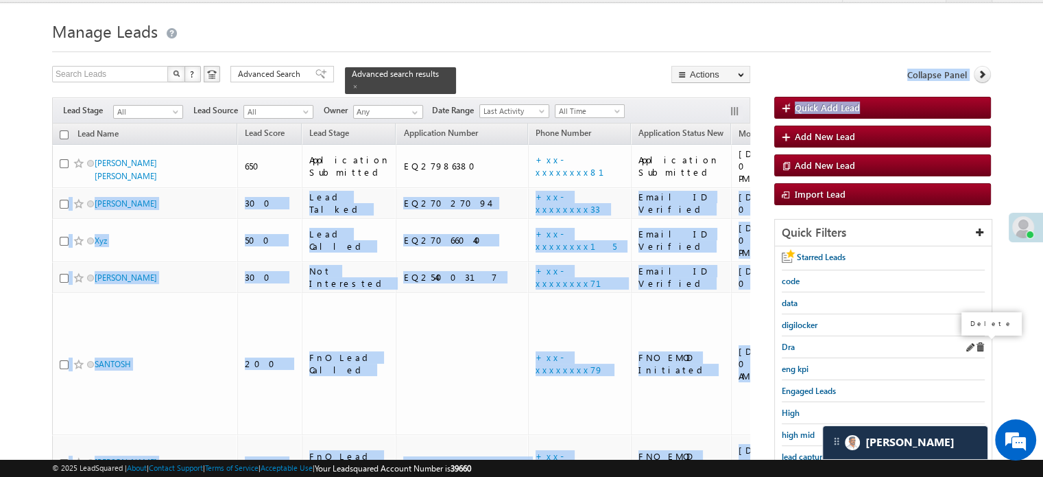
scroll to position [88, 0]
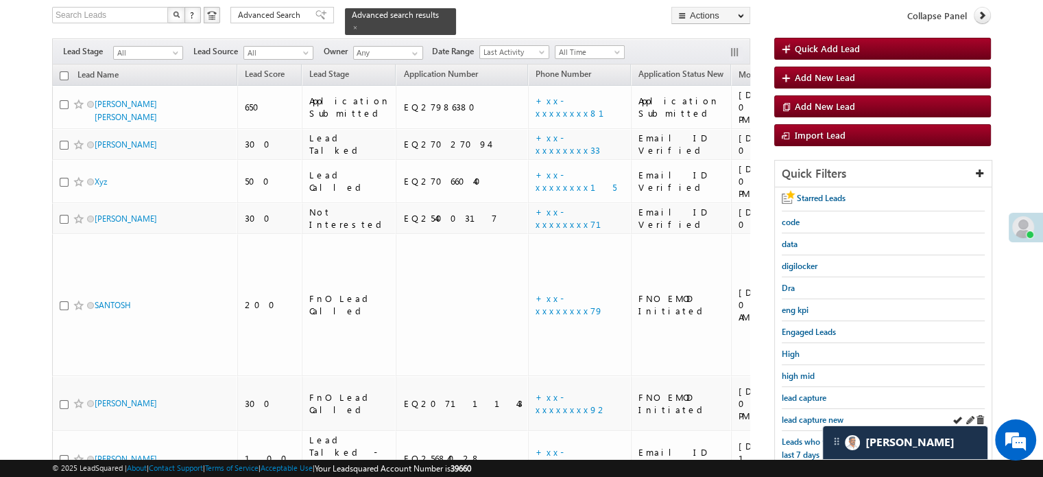
click at [803, 409] on div "lead capture new" at bounding box center [883, 420] width 203 height 22
click at [803, 414] on span "lead capture new" at bounding box center [813, 419] width 62 height 10
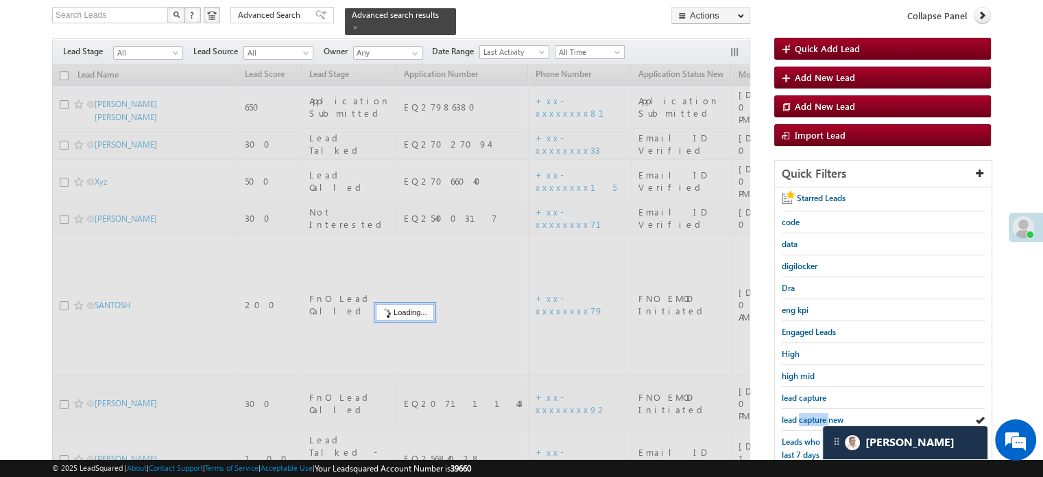
click at [803, 414] on span "lead capture new" at bounding box center [813, 419] width 62 height 10
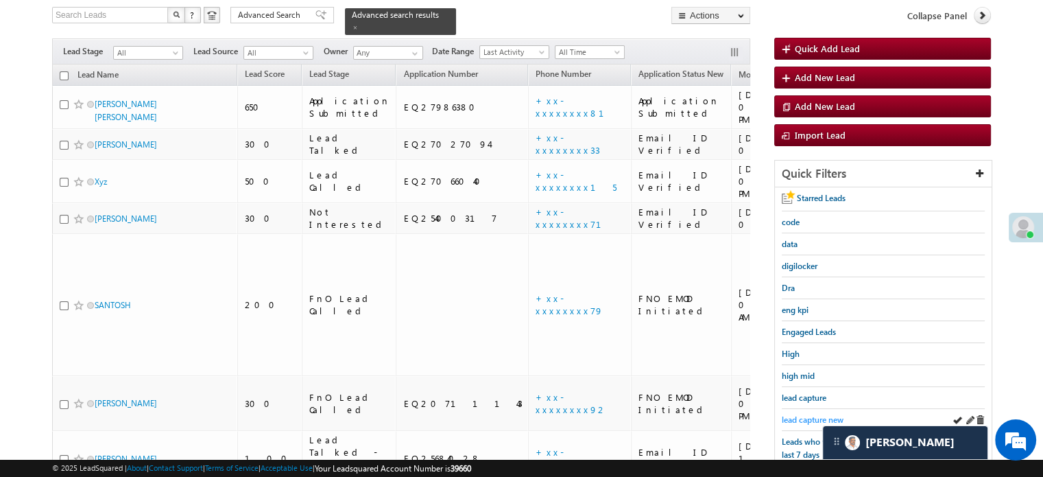
click at [809, 414] on span "lead capture new" at bounding box center [813, 419] width 62 height 10
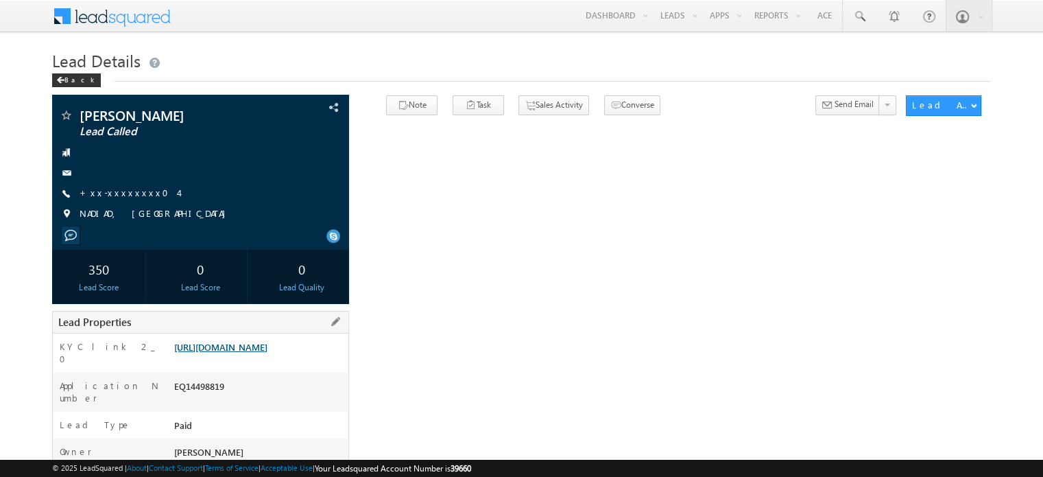
click at [260, 347] on link "[URL][DOMAIN_NAME]" at bounding box center [220, 347] width 93 height 12
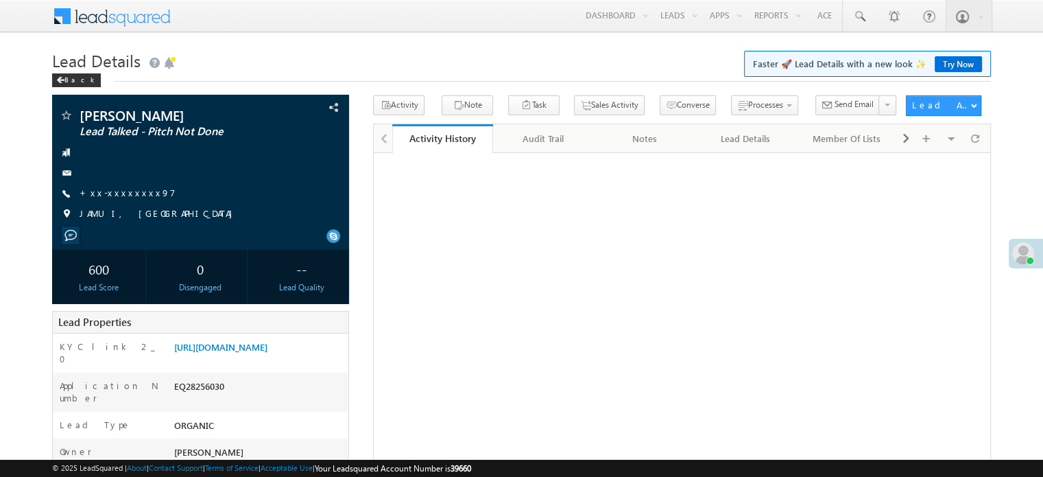
scroll to position [206, 0]
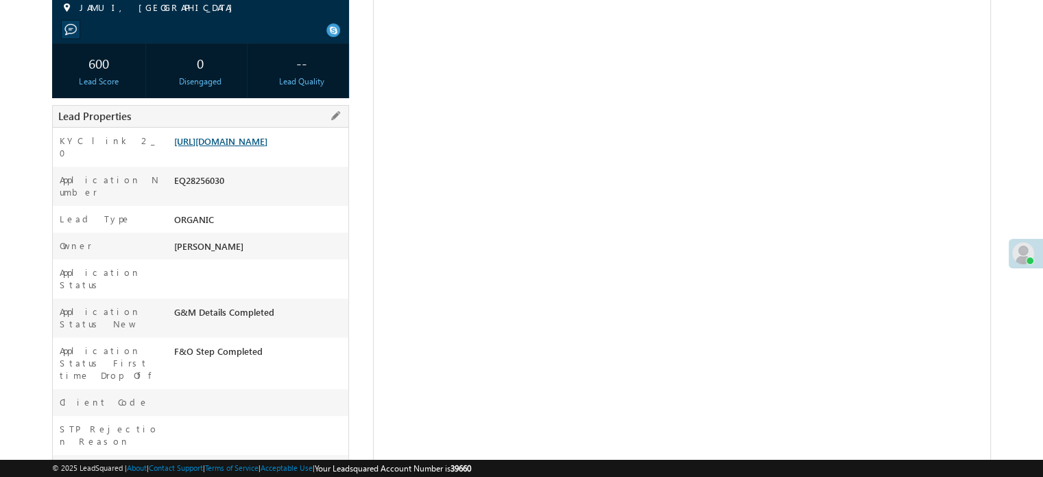
click at [239, 135] on link "[URL][DOMAIN_NAME]" at bounding box center [220, 141] width 93 height 12
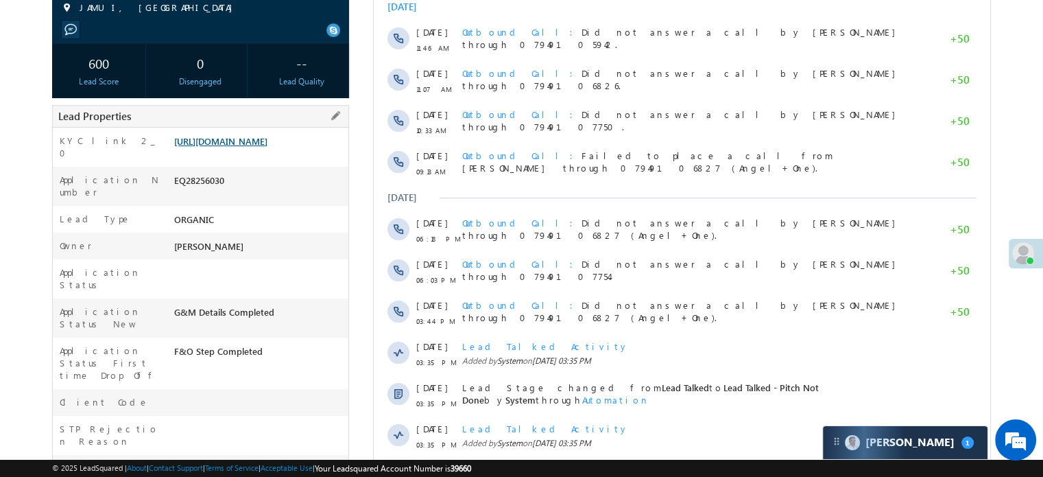
scroll to position [0, 0]
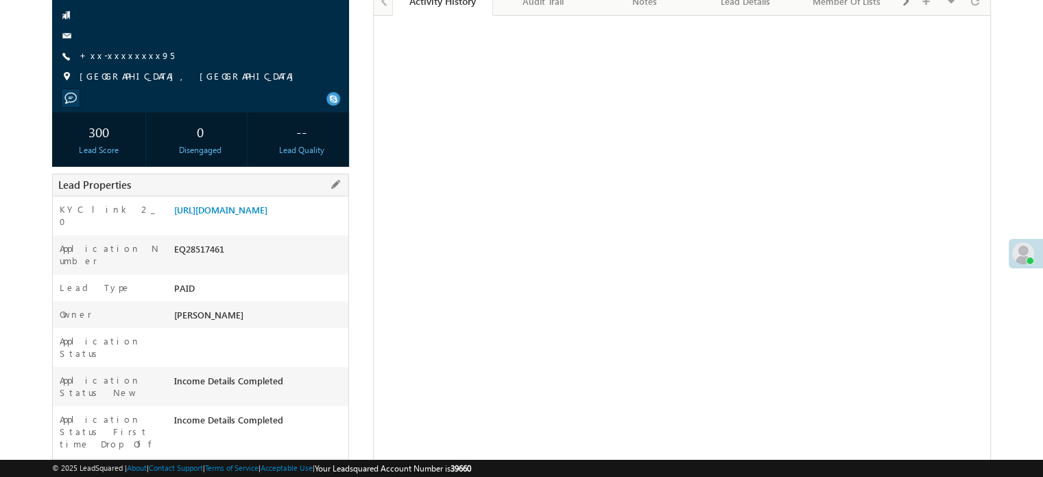
scroll to position [138, 0]
click at [170, 222] on div "KYC link 2_0 https://angelbroking1-pk3em7sa.customui-test.leadsquared.com?leadI…" at bounding box center [201, 215] width 296 height 39
click at [187, 215] on link "https://angelbroking1-pk3em7sa.customui-test.leadsquared.com?leadId=e8f4c292-9f…" at bounding box center [220, 209] width 93 height 12
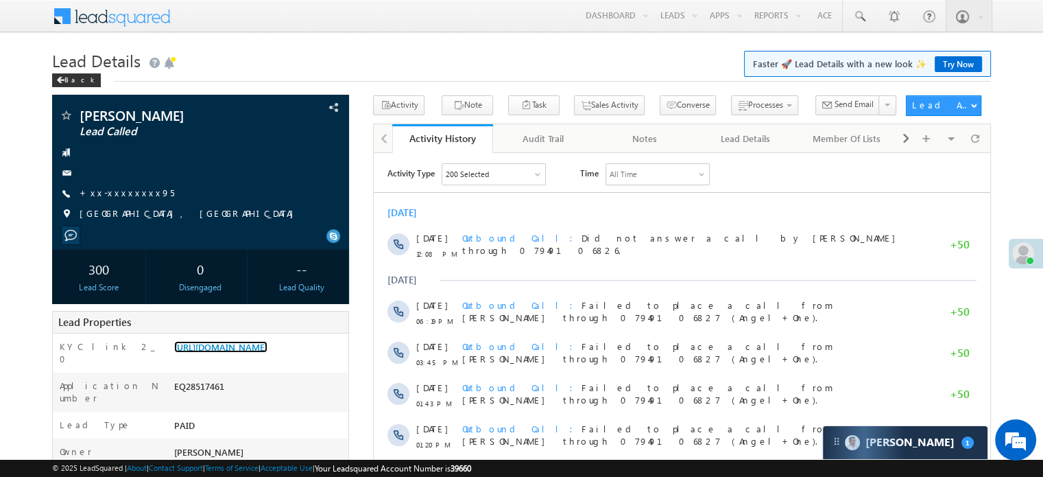
scroll to position [6654, 0]
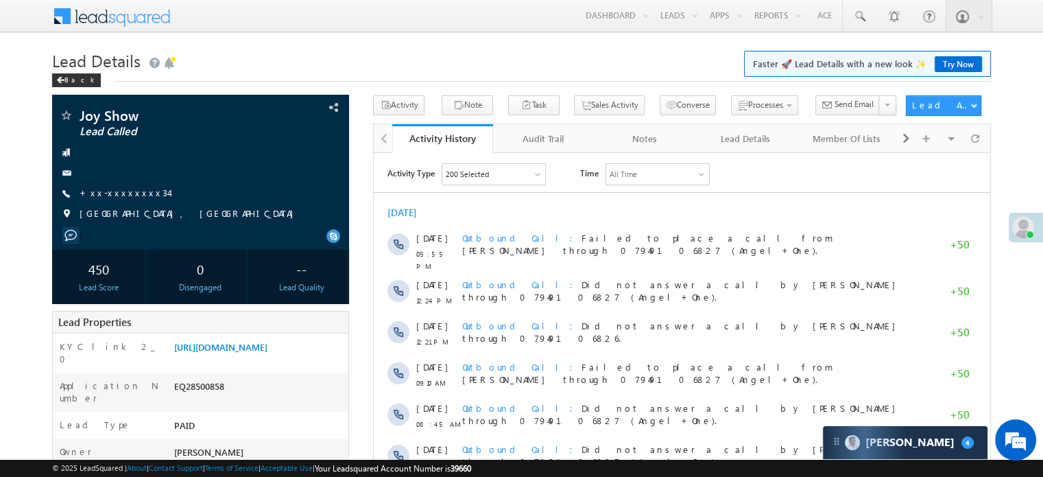
scroll to position [6951, 0]
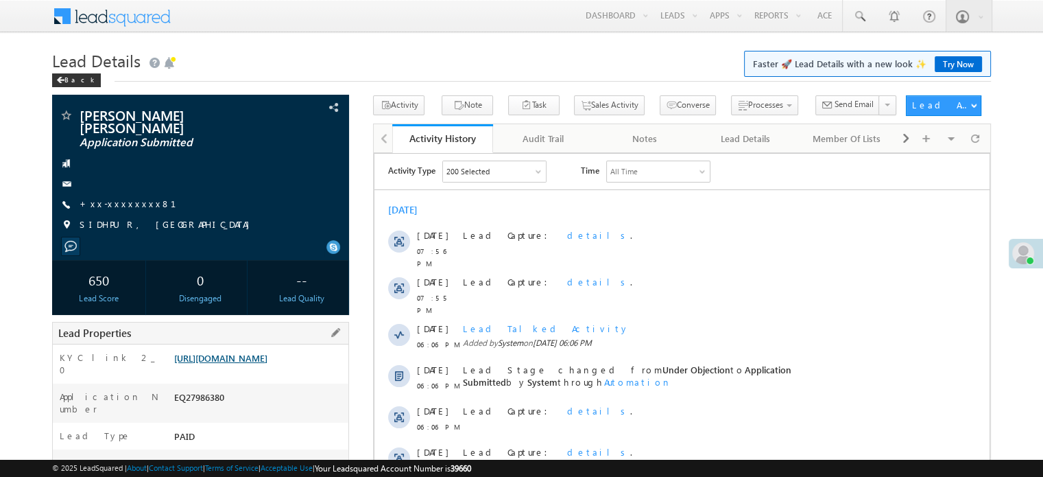
drag, startPoint x: 0, startPoint y: 0, endPoint x: 294, endPoint y: 370, distance: 472.7
click at [268, 364] on link "https://angelbroking1-pk3em7sa.customui-test.leadsquared.com?leadId=f58e8c38-9f…" at bounding box center [220, 358] width 93 height 12
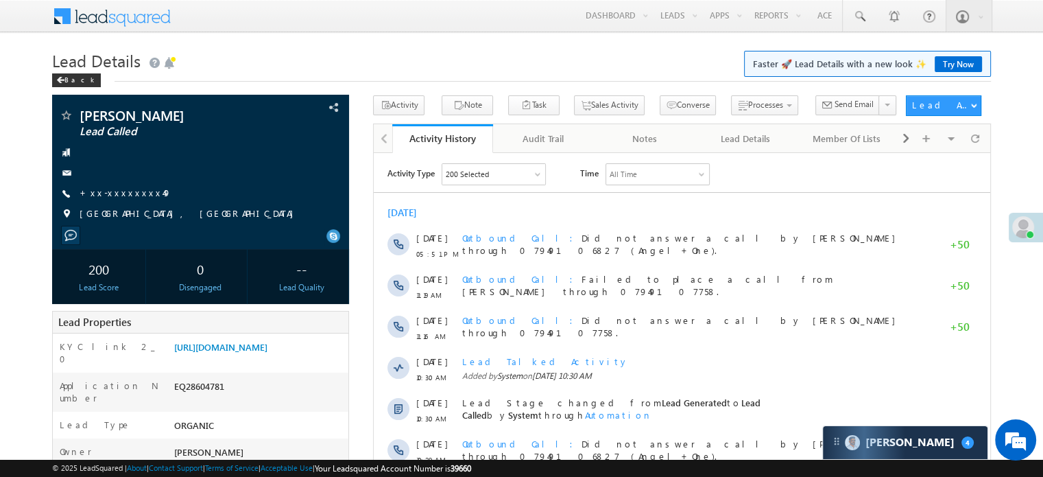
scroll to position [6951, 0]
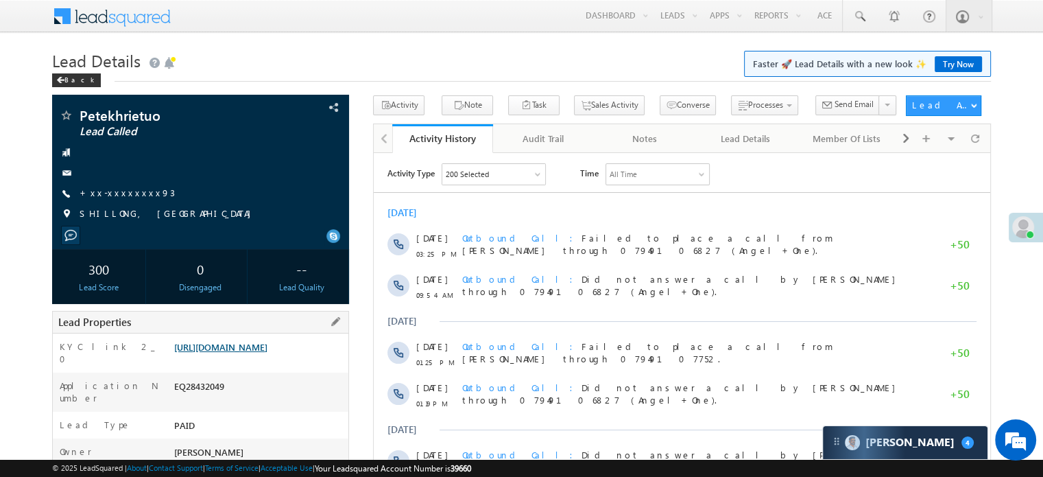
drag, startPoint x: 0, startPoint y: 0, endPoint x: 250, endPoint y: 351, distance: 430.4
click at [250, 351] on link "https://angelbroking1-pk3em7sa.customui-test.leadsquared.com?leadId=9a543f5b-5d…" at bounding box center [220, 347] width 93 height 12
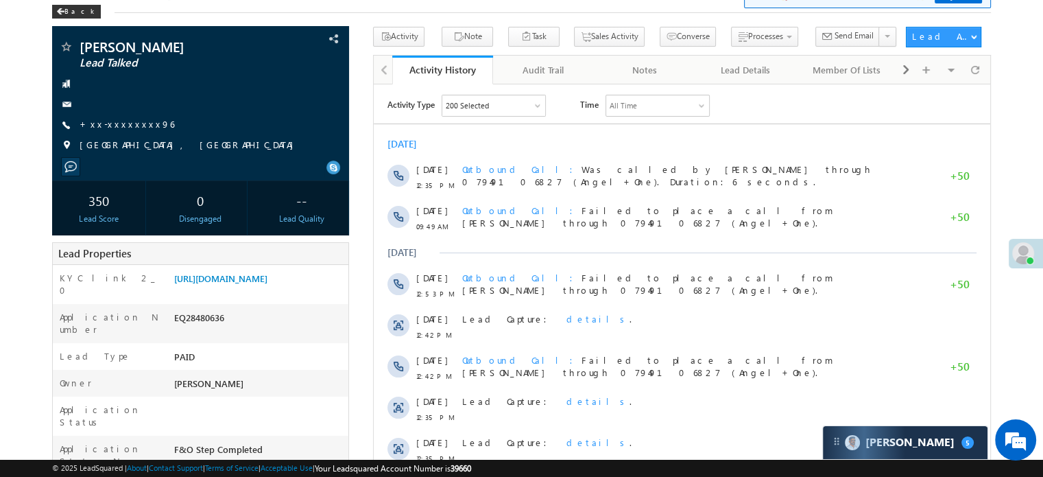
scroll to position [6654, 0]
click at [213, 279] on link "[URL][DOMAIN_NAME]" at bounding box center [220, 278] width 93 height 12
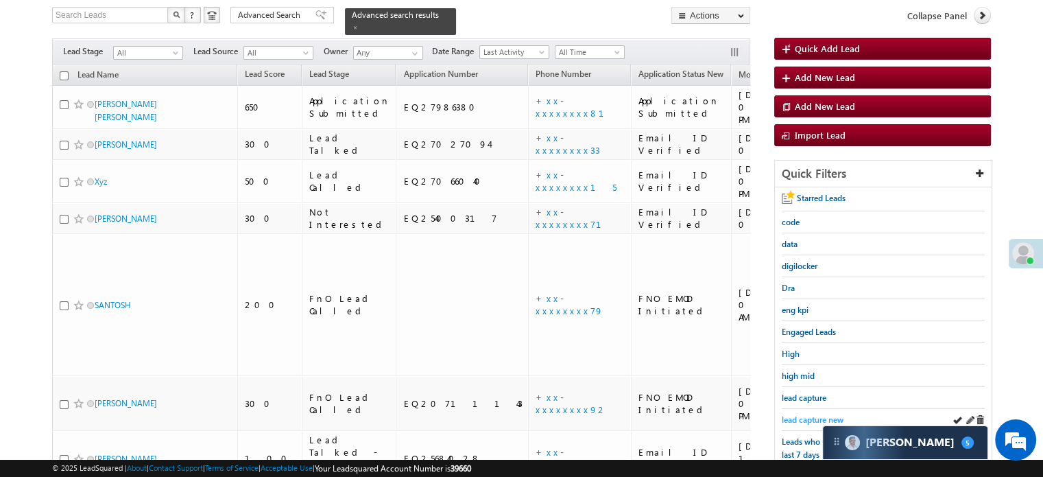
click at [808, 414] on span "lead capture new" at bounding box center [813, 419] width 62 height 10
click at [803, 416] on span "lead capture new" at bounding box center [813, 419] width 62 height 10
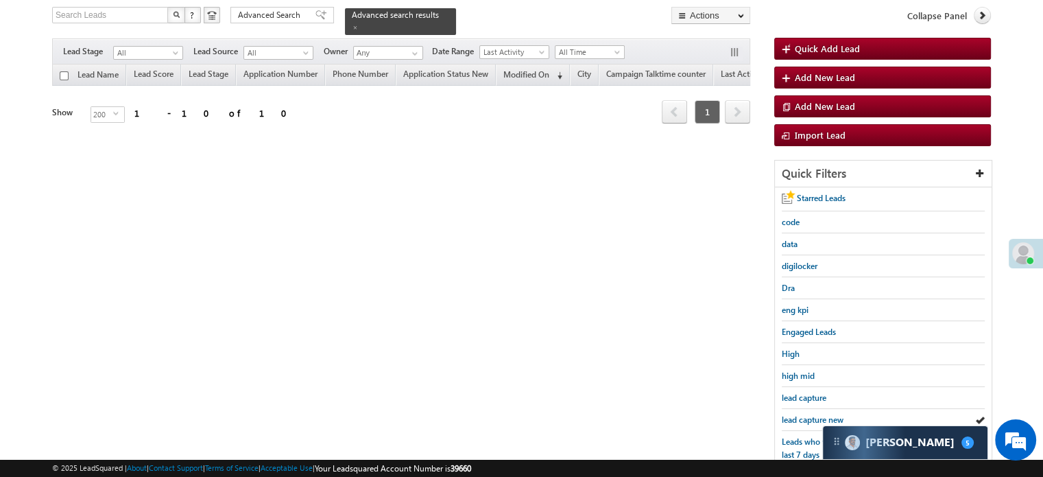
click at [803, 416] on span "lead capture new" at bounding box center [813, 419] width 62 height 10
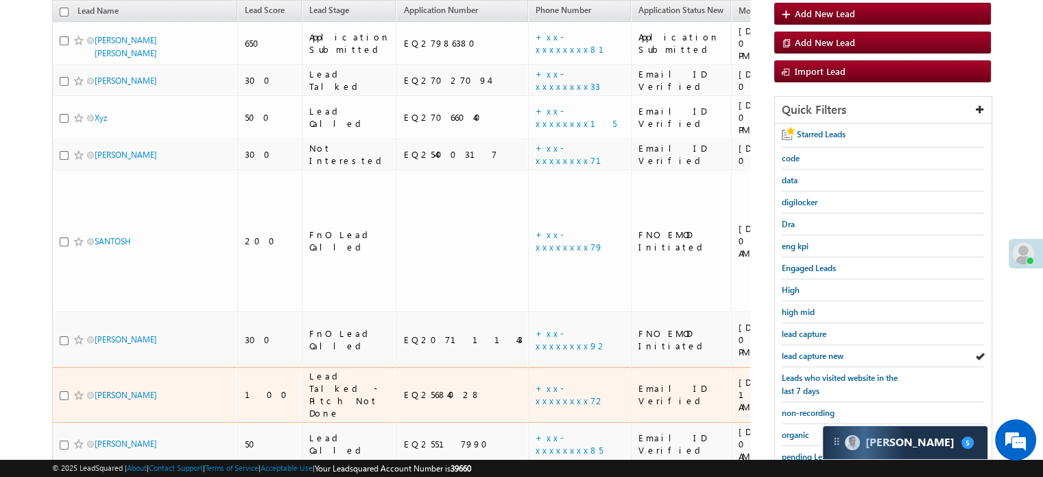
scroll to position [226, 0]
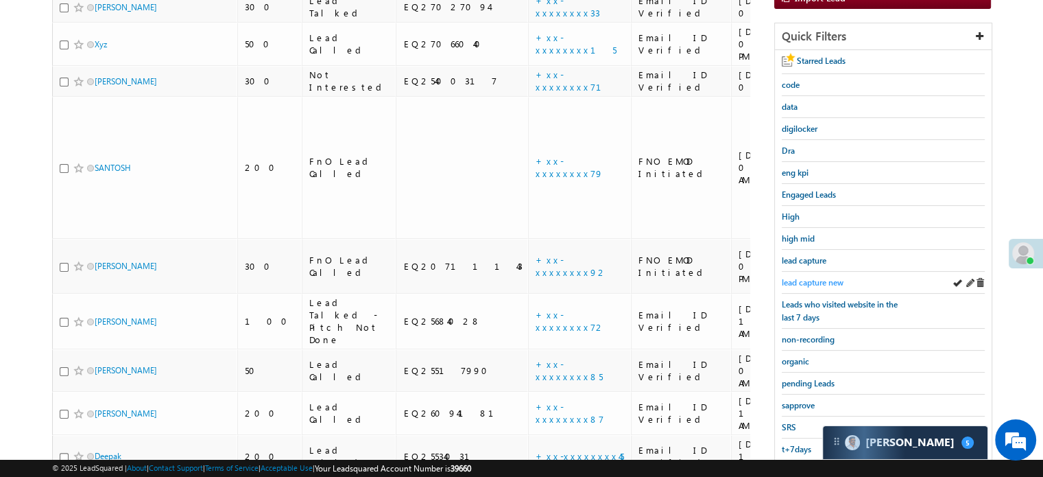
click at [782, 277] on span "lead capture new" at bounding box center [813, 282] width 62 height 10
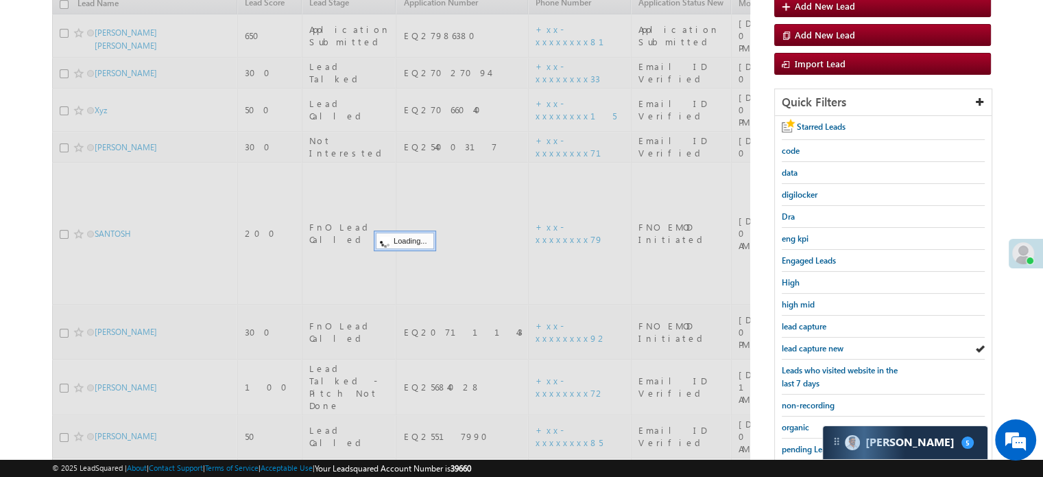
scroll to position [88, 0]
